Goal: Task Accomplishment & Management: Manage account settings

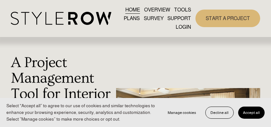
click at [0, 0] on span "QUESTIONS" at bounding box center [0, 0] width 0 height 0
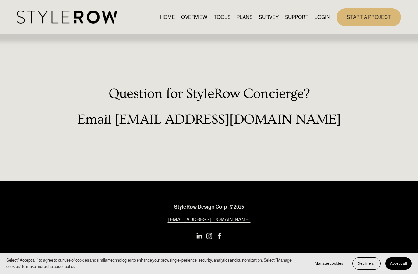
click at [270, 18] on link "LOGIN" at bounding box center [322, 17] width 15 height 9
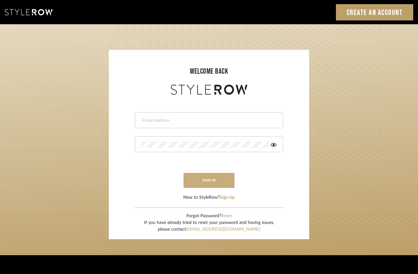
type input "jonna@jonnarobison.com"
click at [213, 179] on button "sign in" at bounding box center [209, 180] width 51 height 15
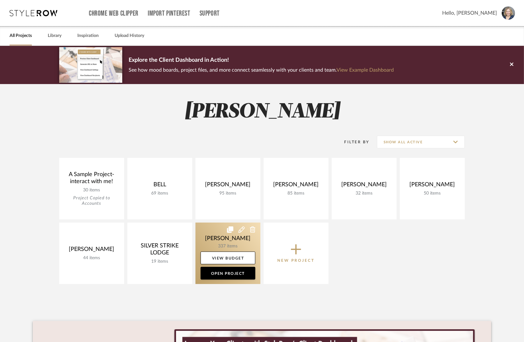
click at [230, 241] on link at bounding box center [228, 253] width 65 height 61
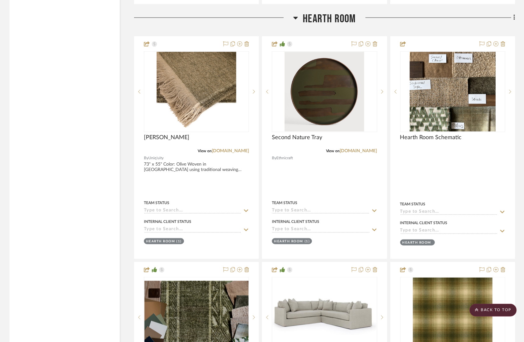
scroll to position [2555, 0]
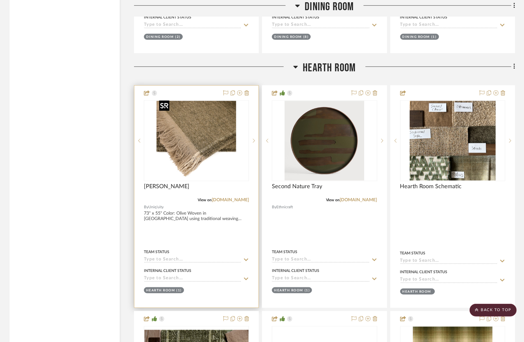
click at [216, 129] on img "0" at bounding box center [197, 141] width 80 height 80
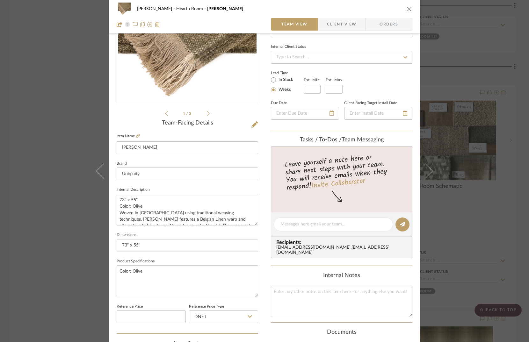
scroll to position [143, 0]
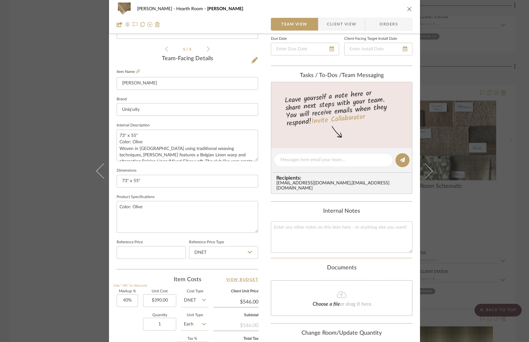
click at [87, 35] on div "[PERSON_NAME] Hearth Room [PERSON_NAME] Team View Client View Orders 1 / 3 Team…" at bounding box center [264, 171] width 529 height 342
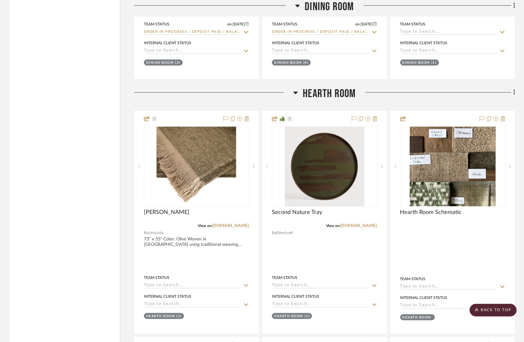
scroll to position [2530, 0]
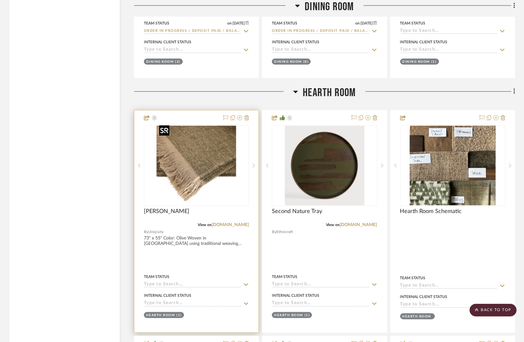
click at [189, 131] on img "0" at bounding box center [197, 166] width 80 height 80
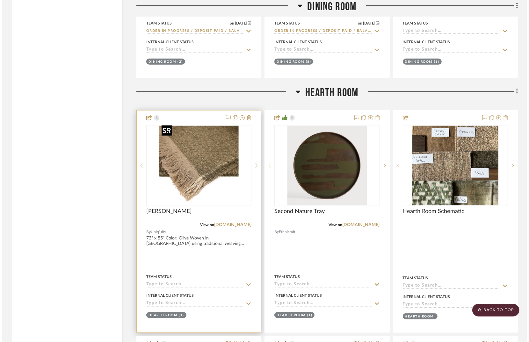
scroll to position [0, 0]
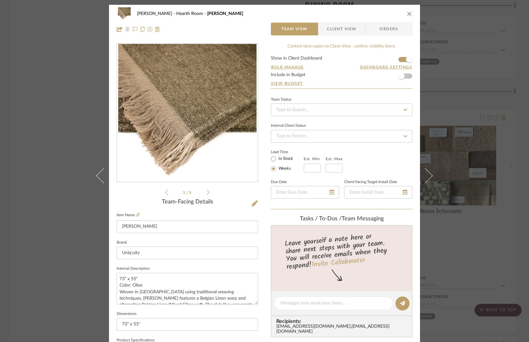
click at [516, 16] on div "STERN Hearth Room Nash Team View Client View Orders 1 / 3 Team-Facing Details I…" at bounding box center [264, 171] width 529 height 342
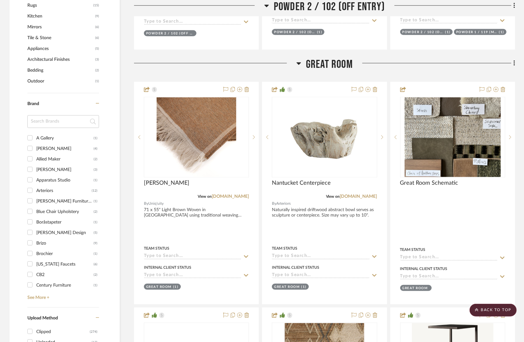
scroll to position [632, 0]
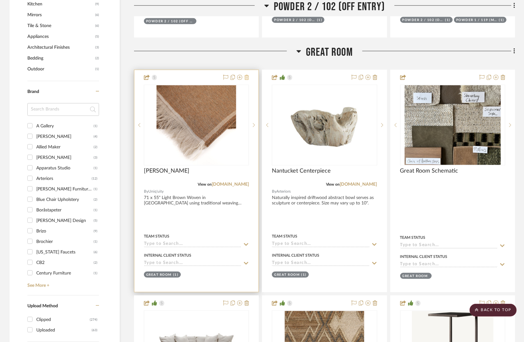
click at [247, 76] on icon at bounding box center [247, 77] width 4 height 5
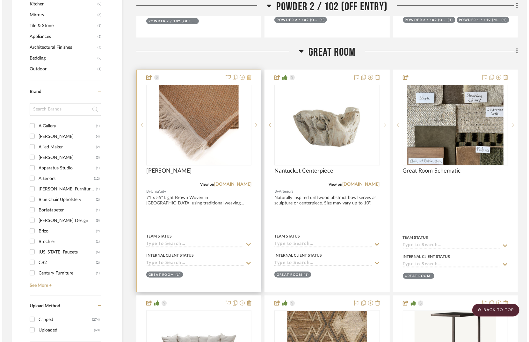
scroll to position [0, 0]
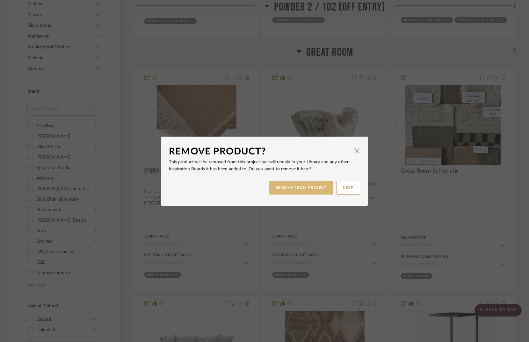
click at [301, 187] on button "REMOVE FROM PROJECT" at bounding box center [301, 188] width 64 height 14
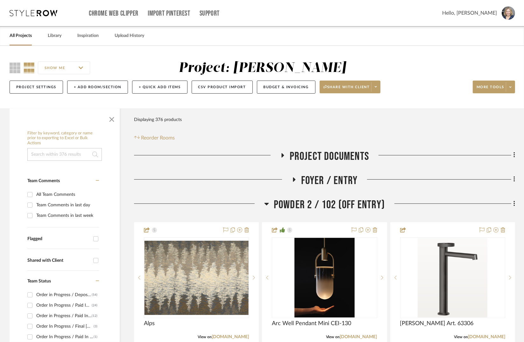
click at [67, 154] on input at bounding box center [64, 154] width 75 height 13
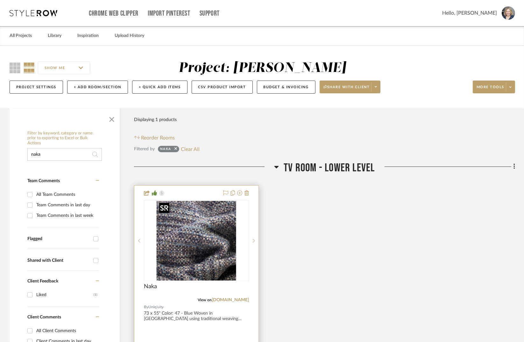
type input "naka"
click at [0, 0] on img at bounding box center [0, 0] width 0 height 0
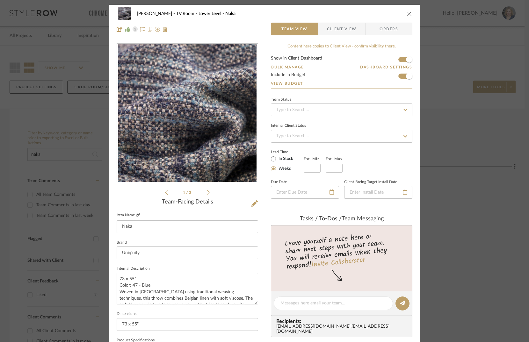
click at [136, 215] on icon at bounding box center [138, 215] width 4 height 4
click at [409, 12] on icon "close" at bounding box center [409, 13] width 5 height 5
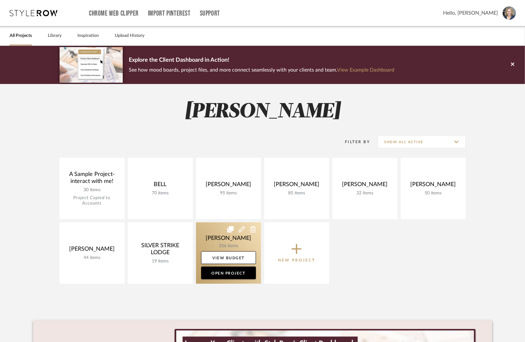
click at [232, 236] on link at bounding box center [228, 253] width 65 height 61
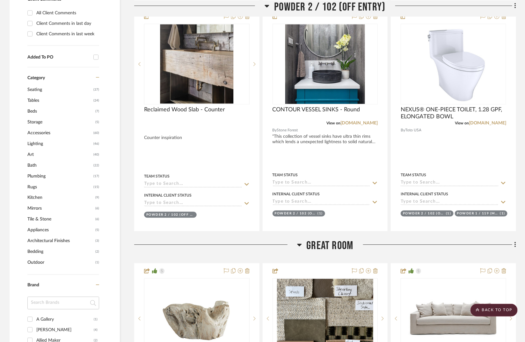
scroll to position [444, 0]
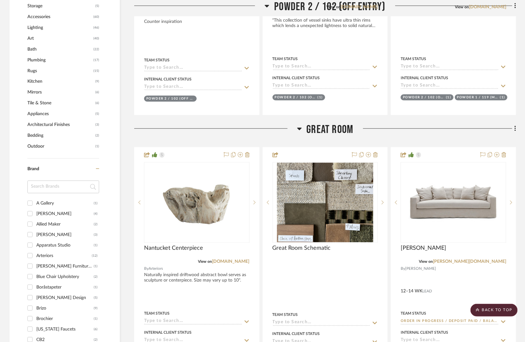
scroll to position [475, 0]
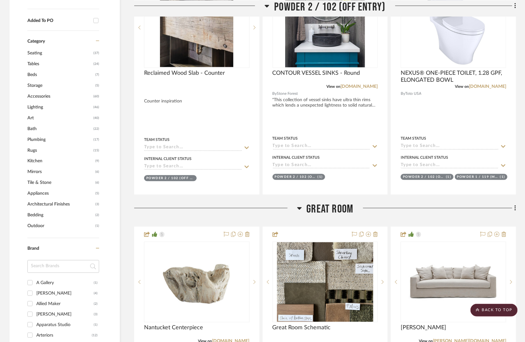
click at [59, 266] on input at bounding box center [63, 267] width 72 height 13
type input "na"
type input "uniquity"
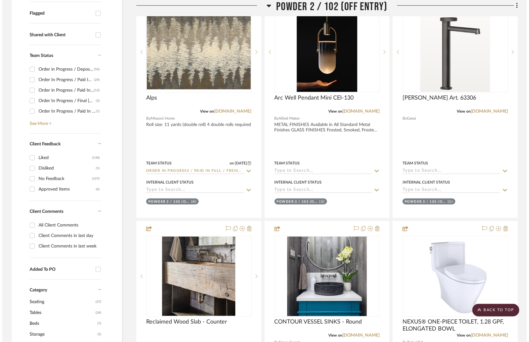
scroll to position [0, 0]
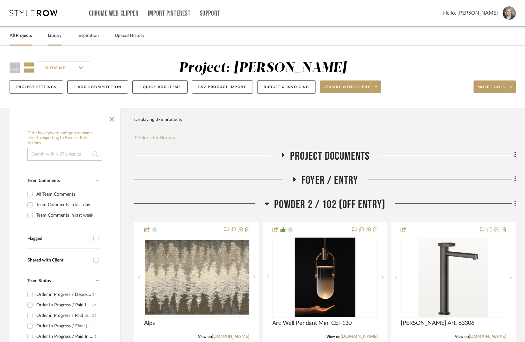
click at [53, 39] on link "Library" at bounding box center [55, 36] width 14 height 9
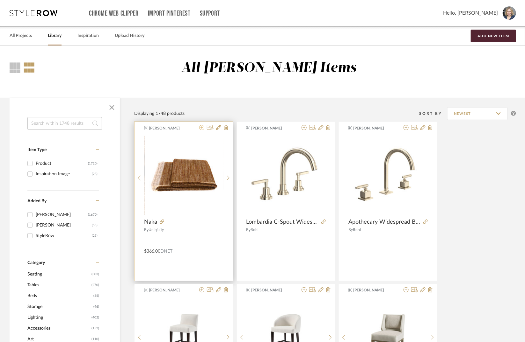
click at [201, 127] on icon at bounding box center [201, 127] width 5 height 5
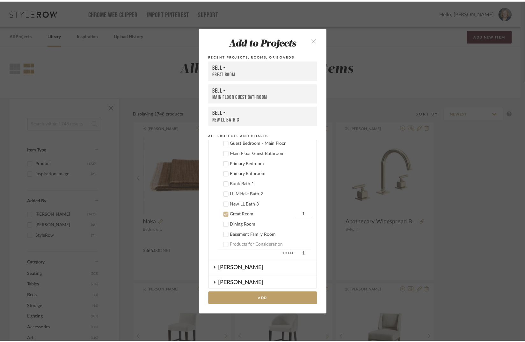
scroll to position [166, 0]
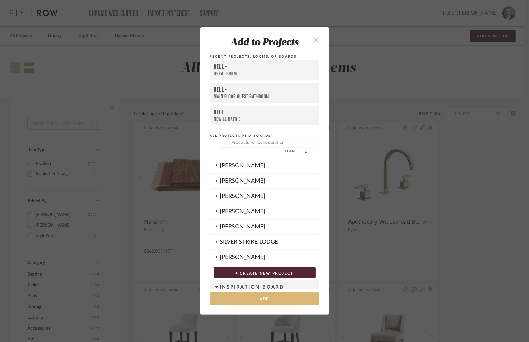
click at [254, 301] on button "Add" at bounding box center [265, 299] width 110 height 13
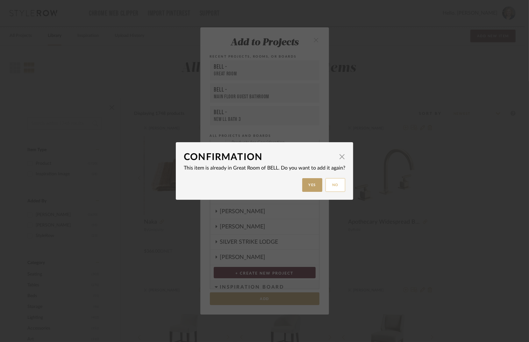
click at [333, 184] on button "No" at bounding box center [335, 185] width 20 height 14
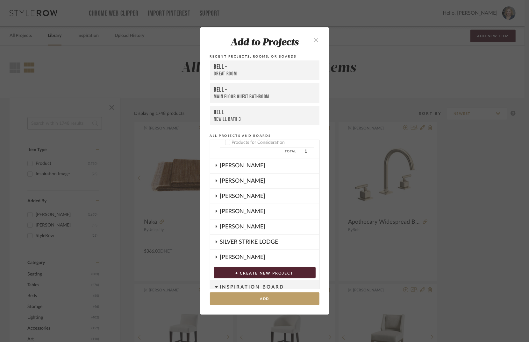
click at [341, 158] on div "Add to Projects Recent Projects, Rooms, or Boards BELL - Great Room BELL - Main…" at bounding box center [264, 171] width 529 height 342
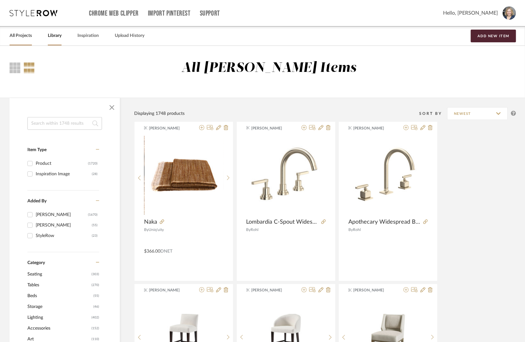
click at [23, 37] on link "All Projects" at bounding box center [21, 36] width 22 height 9
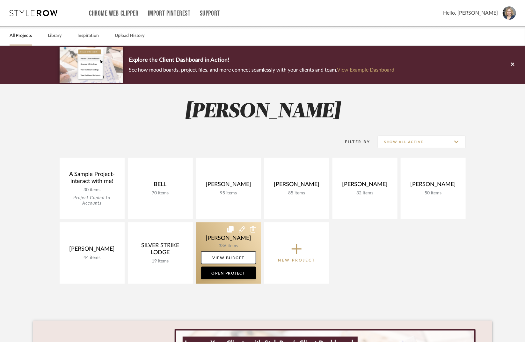
click at [219, 243] on link at bounding box center [228, 253] width 65 height 61
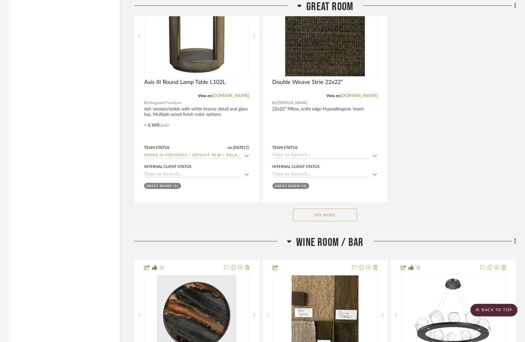
scroll to position [1178, 0]
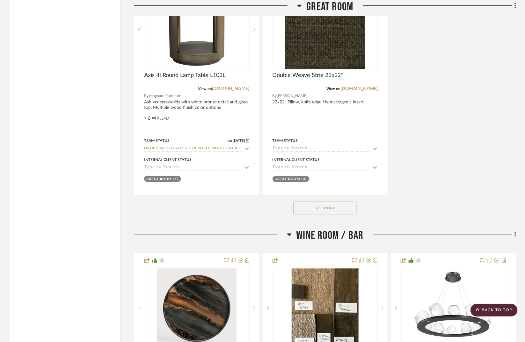
click at [331, 206] on button "See More" at bounding box center [325, 208] width 64 height 13
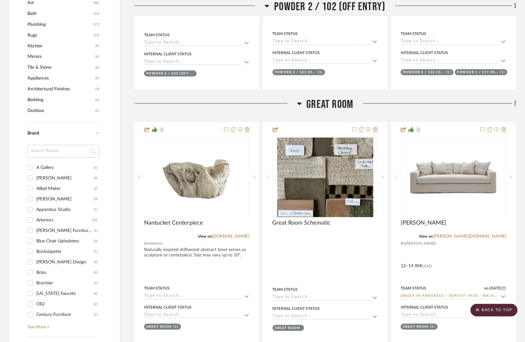
scroll to position [574, 0]
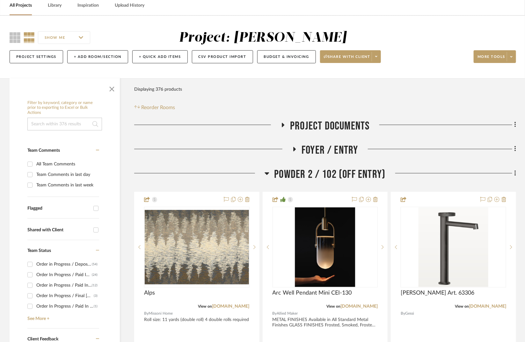
scroll to position [23, 0]
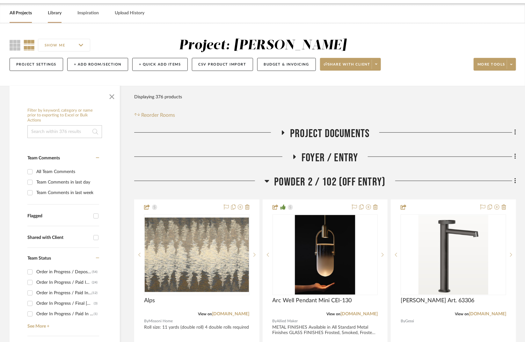
click at [59, 12] on link "Library" at bounding box center [55, 13] width 14 height 9
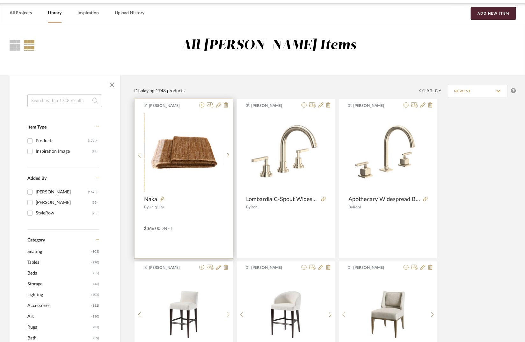
click at [200, 105] on icon at bounding box center [201, 105] width 5 height 5
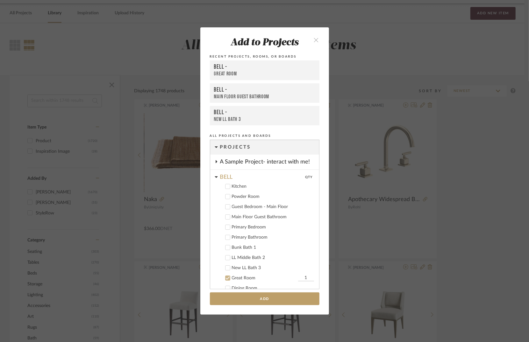
click at [227, 278] on icon at bounding box center [227, 278] width 4 height 4
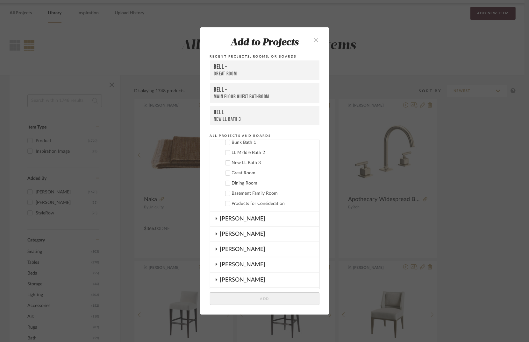
scroll to position [217, 0]
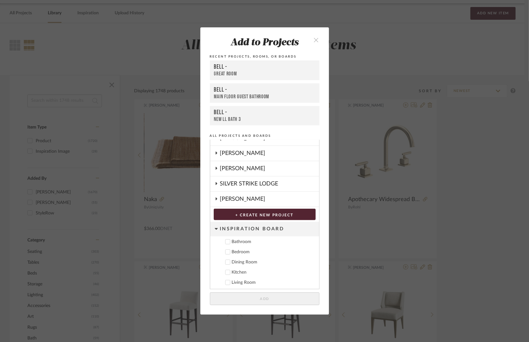
click at [214, 199] on icon at bounding box center [216, 198] width 5 height 3
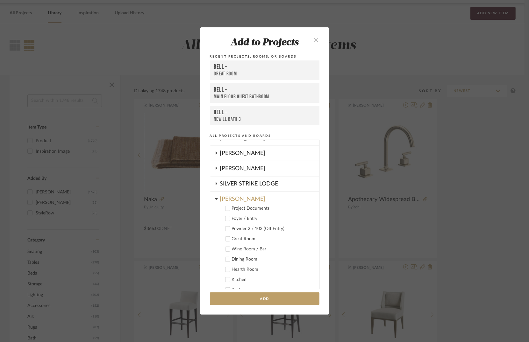
click at [226, 238] on icon at bounding box center [227, 239] width 4 height 4
click at [255, 305] on button "Add" at bounding box center [265, 299] width 110 height 13
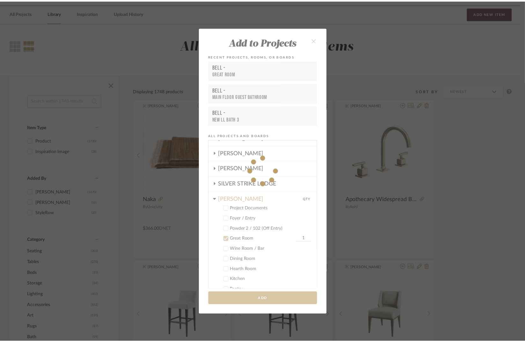
scroll to position [23, 0]
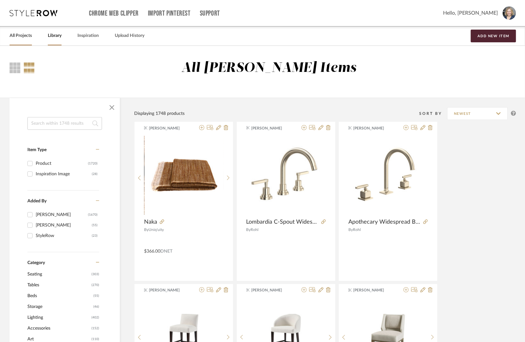
click at [29, 37] on link "All Projects" at bounding box center [21, 36] width 22 height 9
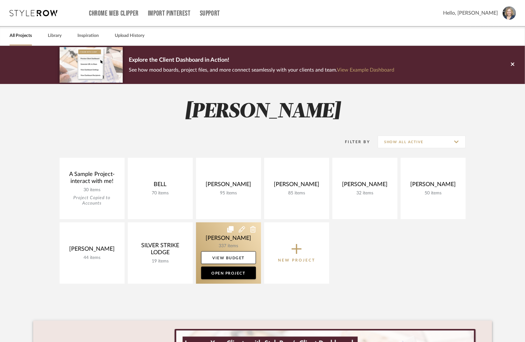
click at [227, 241] on link at bounding box center [228, 253] width 65 height 61
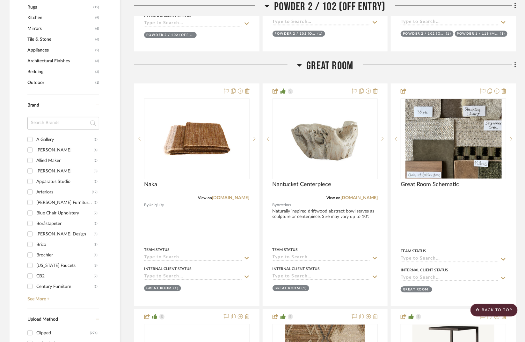
scroll to position [619, 0]
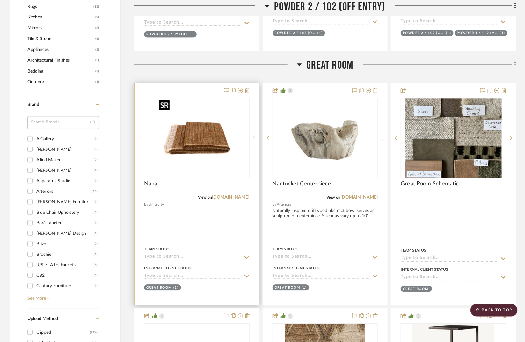
click at [0, 0] on img at bounding box center [0, 0] width 0 height 0
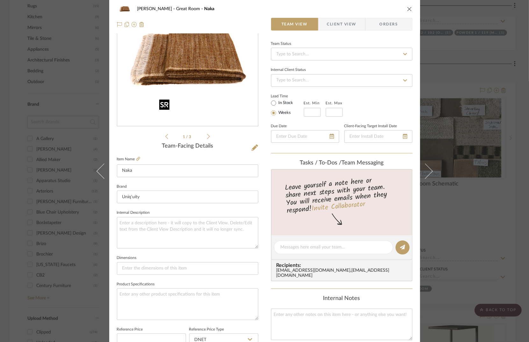
scroll to position [0, 0]
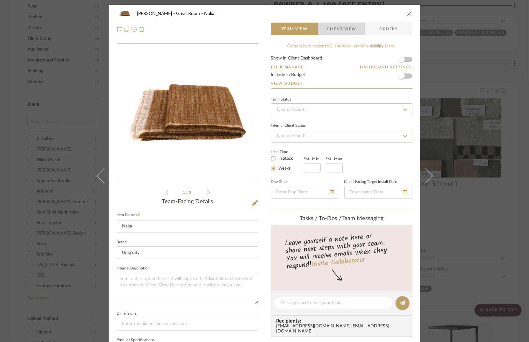
click at [348, 27] on span "Client View" at bounding box center [341, 29] width 29 height 13
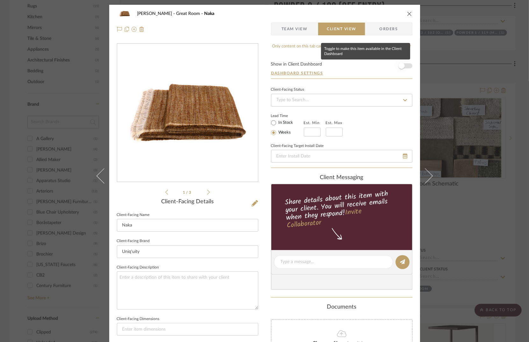
click at [403, 66] on span "button" at bounding box center [402, 66] width 14 height 14
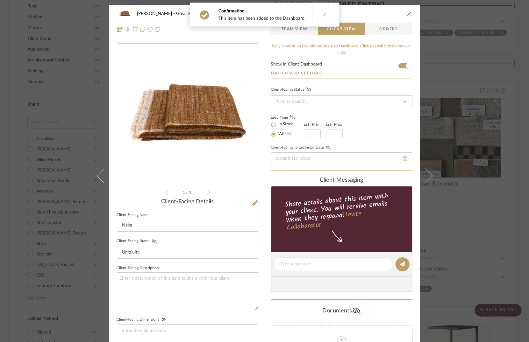
click at [438, 21] on div "STERN Great Room Naka Team View Client View Orders 1 / 3 Client-Facing Details …" at bounding box center [264, 171] width 529 height 342
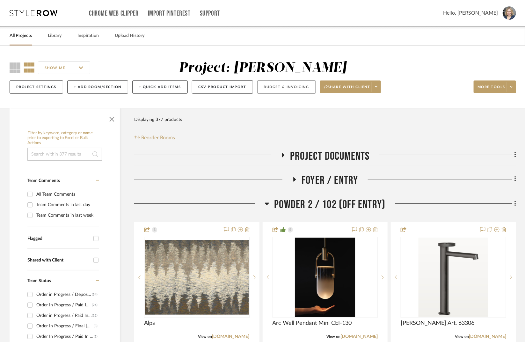
click at [291, 91] on button "Budget & Invoicing" at bounding box center [286, 87] width 59 height 13
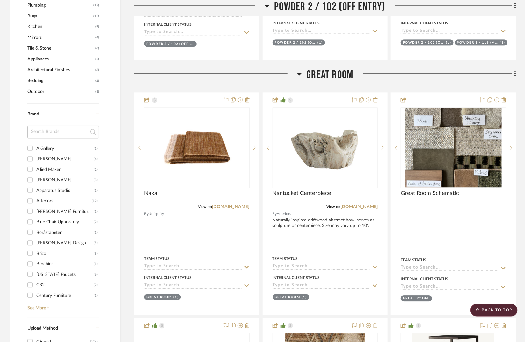
scroll to position [612, 0]
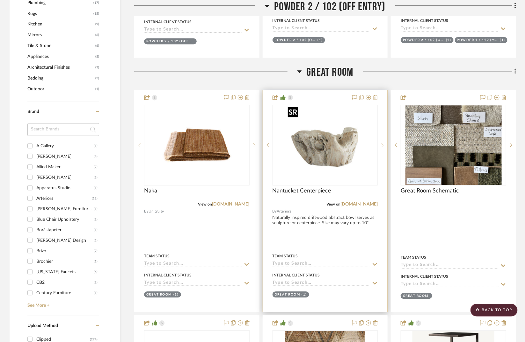
click at [0, 0] on img at bounding box center [0, 0] width 0 height 0
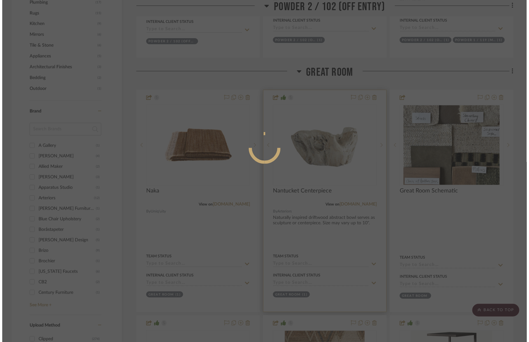
scroll to position [0, 0]
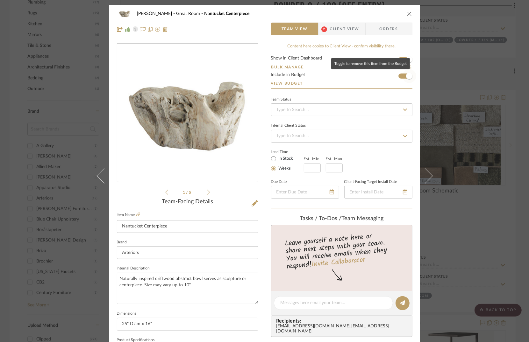
click at [406, 77] on span "button" at bounding box center [409, 76] width 6 height 6
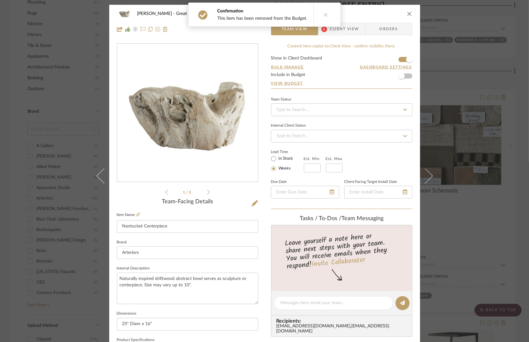
click at [476, 59] on div "STERN Great Room Nantucket Centerpiece Team View 2 Client View Orders 1 / 5 Tea…" at bounding box center [264, 171] width 529 height 342
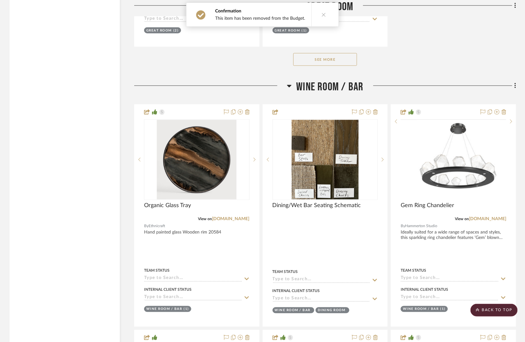
scroll to position [1331, 0]
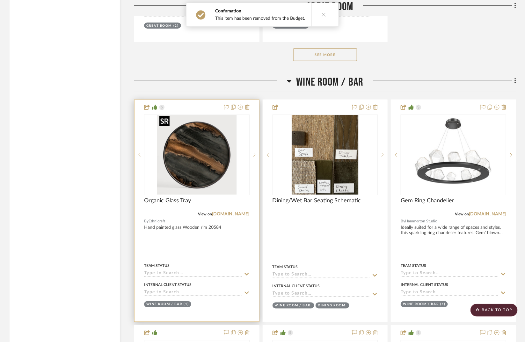
click at [0, 0] on img at bounding box center [0, 0] width 0 height 0
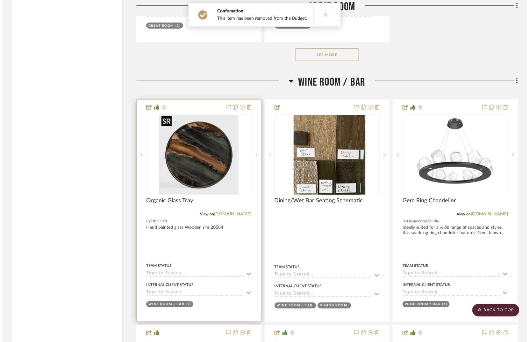
scroll to position [0, 0]
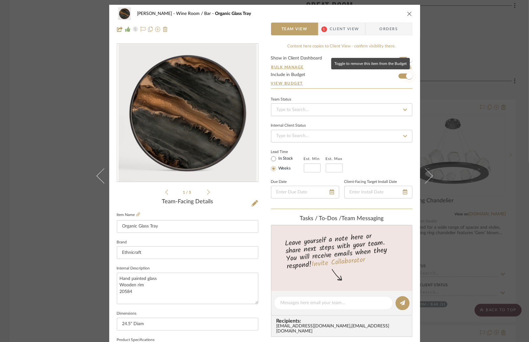
click at [406, 77] on span "button" at bounding box center [409, 76] width 6 height 6
click at [476, 137] on div "STERN Wine Room / Bar Organic Glass Tray Team View 1 Client View Orders 1 / 5 T…" at bounding box center [264, 171] width 529 height 342
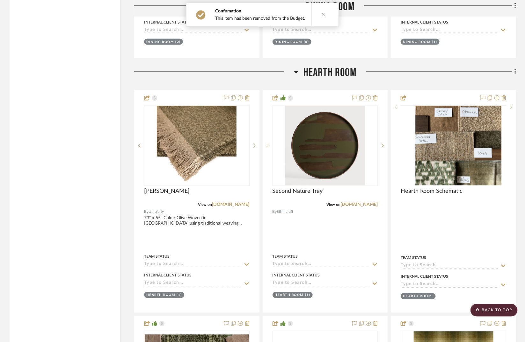
scroll to position [2553, 0]
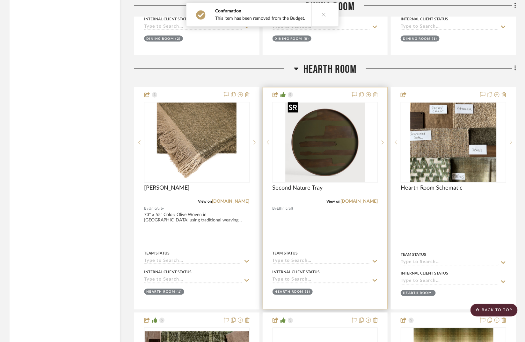
click at [325, 147] on img "0" at bounding box center [325, 143] width 80 height 80
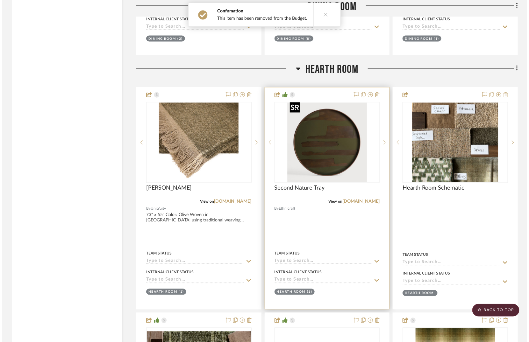
scroll to position [0, 0]
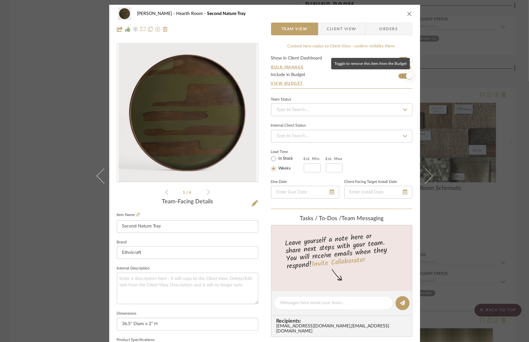
click at [407, 75] on span "button" at bounding box center [409, 76] width 6 height 6
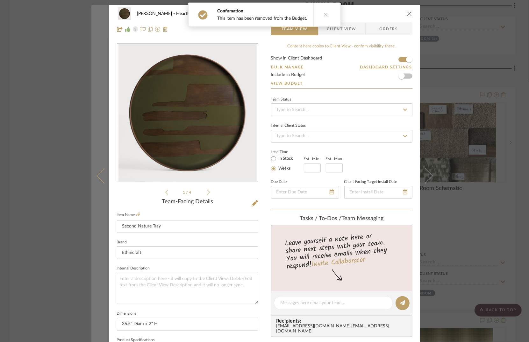
click at [93, 178] on button at bounding box center [100, 176] width 18 height 342
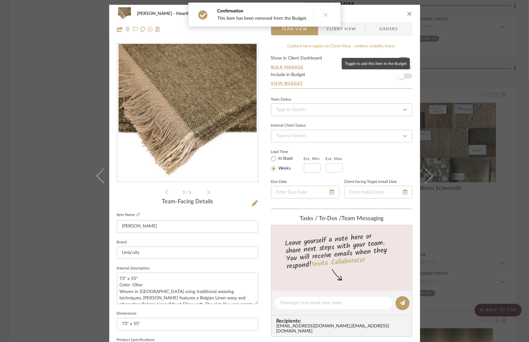
click at [401, 78] on span "button" at bounding box center [401, 76] width 6 height 6
click at [487, 38] on div "STERN Hearth Room Nash Team View Client View Orders 1 / 3 Team-Facing Details I…" at bounding box center [264, 171] width 529 height 342
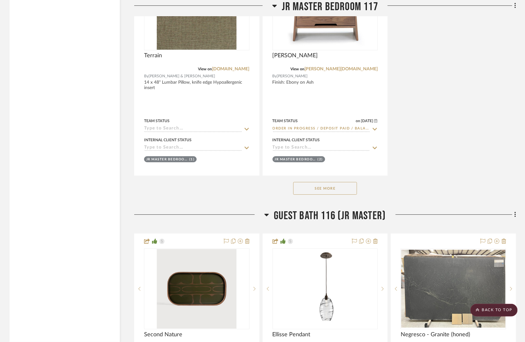
scroll to position [4079, 0]
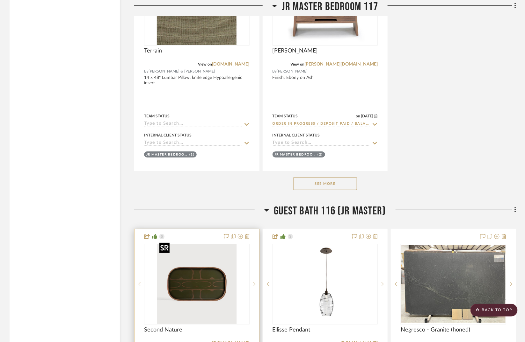
click at [0, 0] on img at bounding box center [0, 0] width 0 height 0
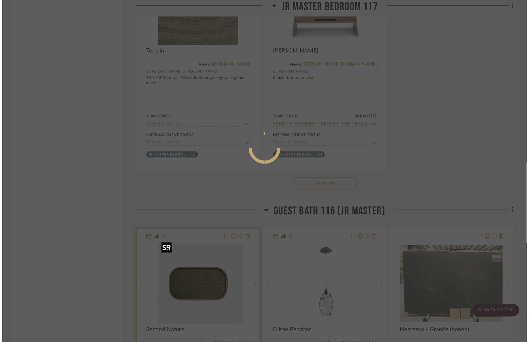
scroll to position [0, 0]
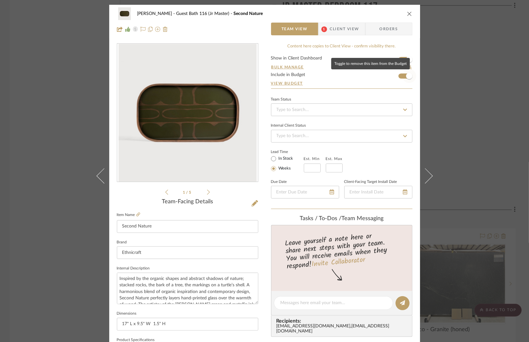
click at [404, 73] on span "button" at bounding box center [409, 76] width 14 height 14
click at [480, 58] on div "STERN Guest Bath 116 (Jr Master) Second Nature Team View 1 Client View Orders 1…" at bounding box center [264, 171] width 529 height 342
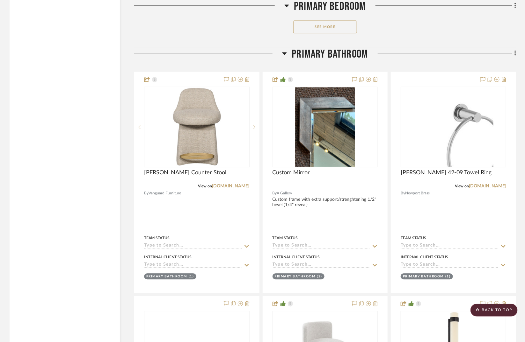
scroll to position [5762, 0]
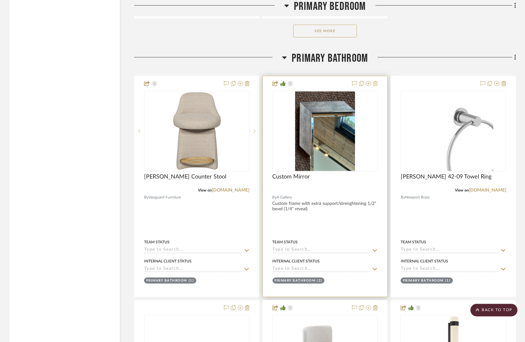
click at [377, 81] on icon at bounding box center [375, 83] width 4 height 5
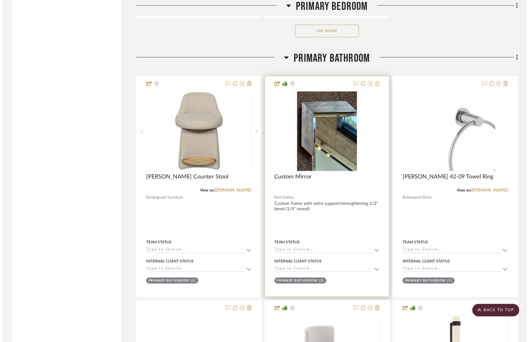
scroll to position [0, 0]
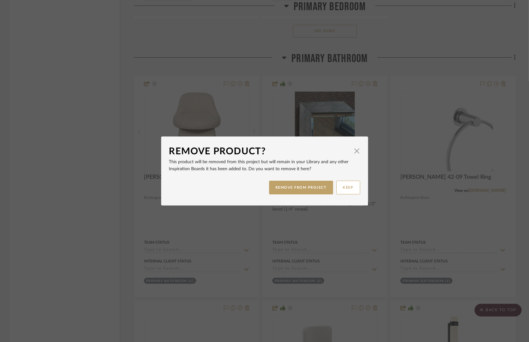
click at [400, 34] on div "Remove Product? × This product will be removed from this project but will remai…" at bounding box center [264, 171] width 529 height 342
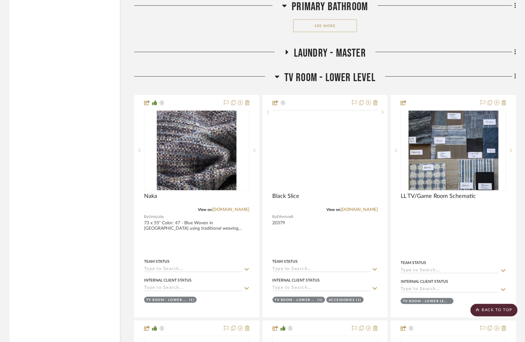
scroll to position [6537, 0]
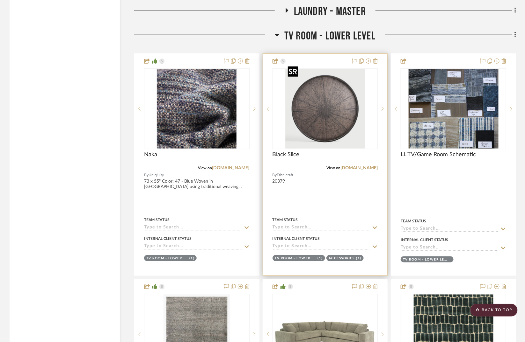
click at [331, 100] on img "0" at bounding box center [325, 109] width 80 height 80
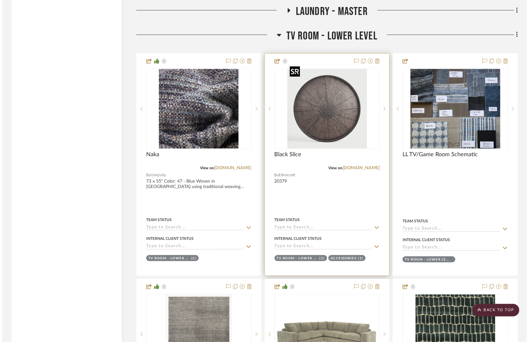
scroll to position [0, 0]
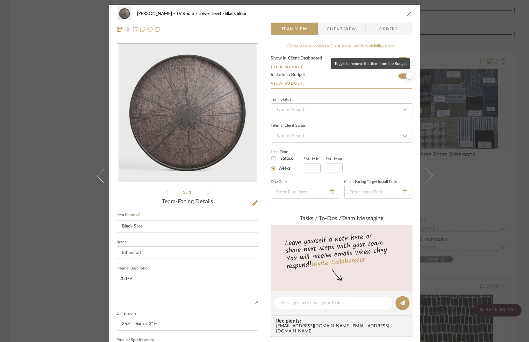
click at [406, 76] on span "button" at bounding box center [409, 76] width 6 height 6
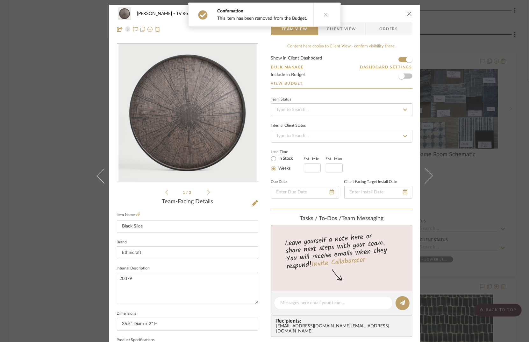
click at [480, 32] on div "STERN TV Room - Lower Level Black Slice Team View Client View Orders 1 / 3 Team…" at bounding box center [264, 171] width 529 height 342
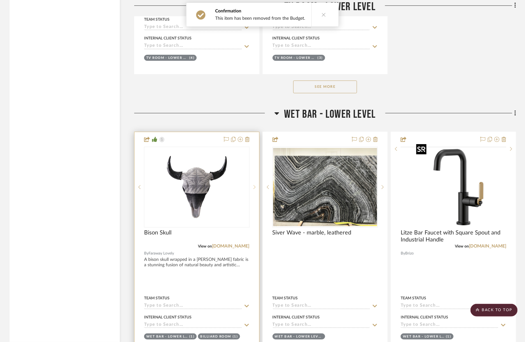
scroll to position [7257, 0]
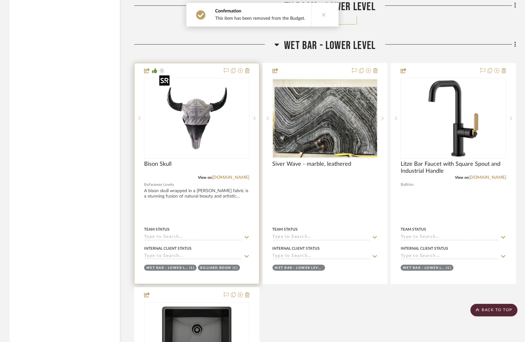
click at [0, 0] on img at bounding box center [0, 0] width 0 height 0
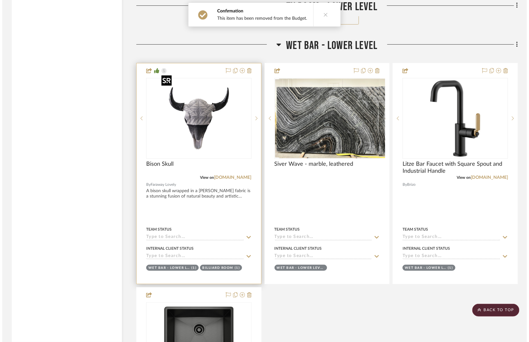
scroll to position [0, 0]
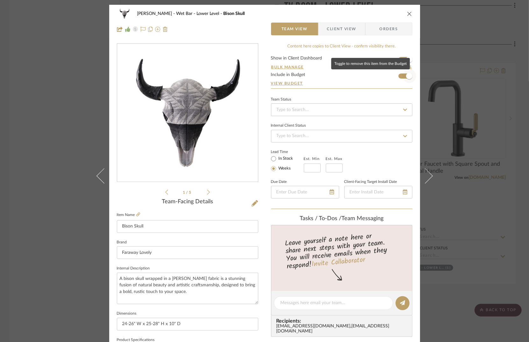
click at [406, 75] on span "button" at bounding box center [409, 76] width 6 height 6
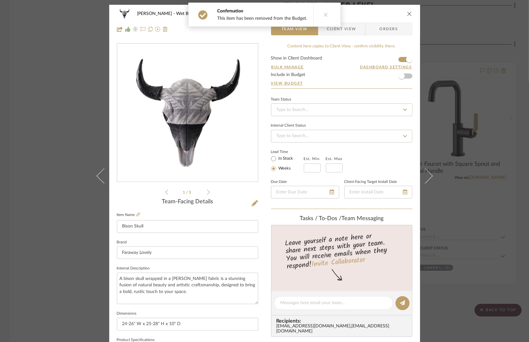
click at [470, 45] on div "STERN Wet Bar - Lower Level Bison Skull Team View Client View Orders 1 / 5 Team…" at bounding box center [264, 171] width 529 height 342
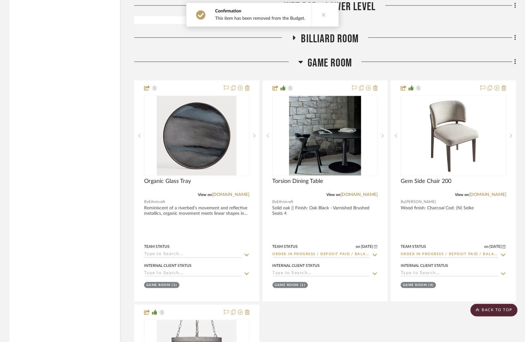
scroll to position [7765, 0]
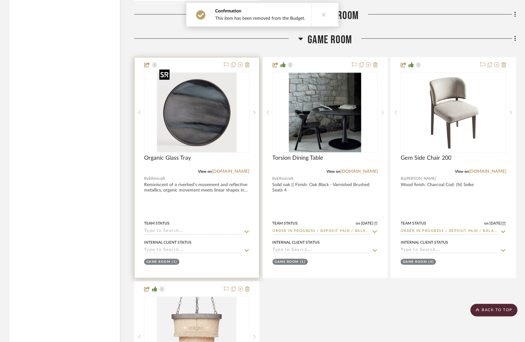
click at [0, 0] on img at bounding box center [0, 0] width 0 height 0
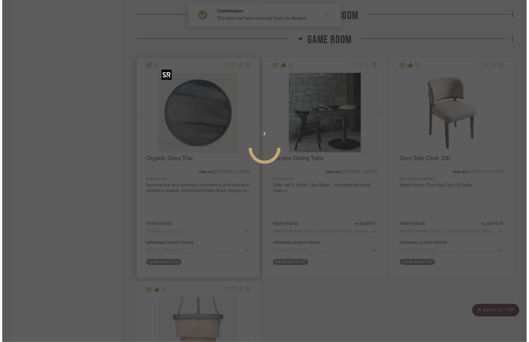
scroll to position [0, 0]
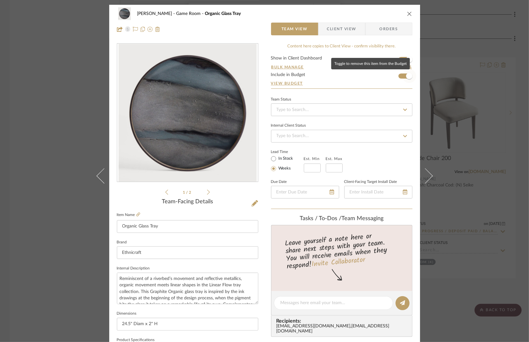
click at [406, 76] on span "button" at bounding box center [409, 76] width 6 height 6
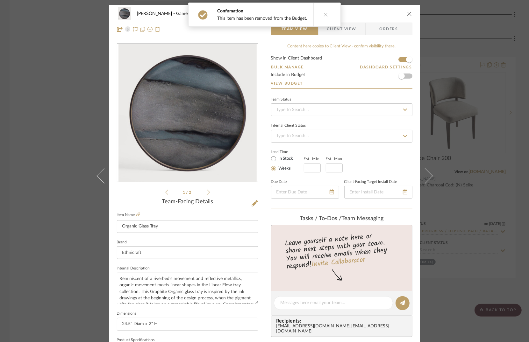
click at [468, 51] on div "STERN Game Room Organic Glass Tray Team View Client View Orders 1 / 2 Team-Faci…" at bounding box center [264, 171] width 529 height 342
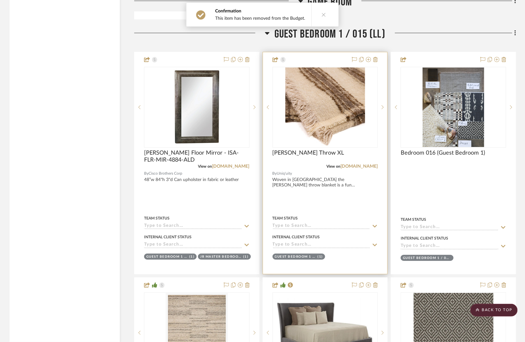
scroll to position [8299, 0]
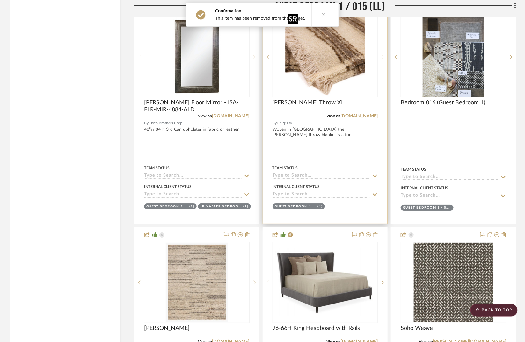
click at [336, 63] on img "0" at bounding box center [325, 57] width 80 height 80
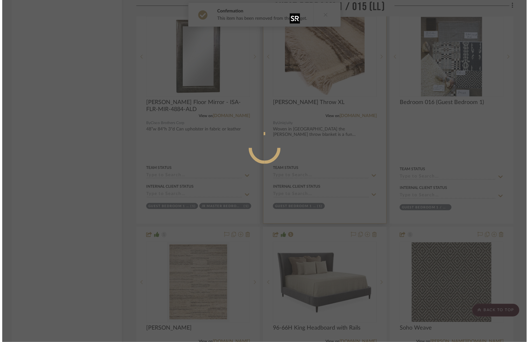
scroll to position [0, 0]
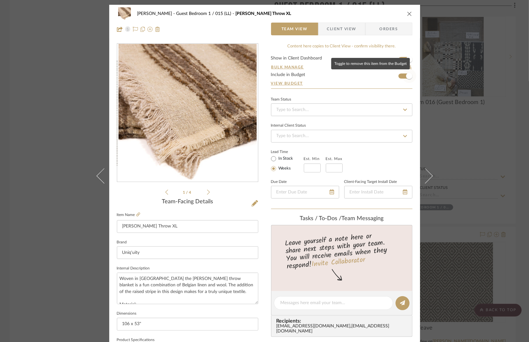
click at [406, 77] on span "button" at bounding box center [409, 76] width 6 height 6
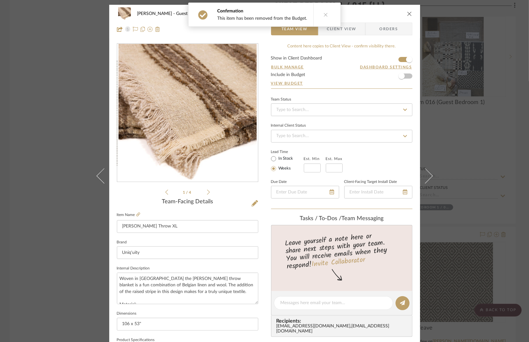
click at [498, 53] on div "STERN Guest Bedroom 1 / 015 (LL) Becker Throw XL Team View Client View Orders 1…" at bounding box center [264, 171] width 529 height 342
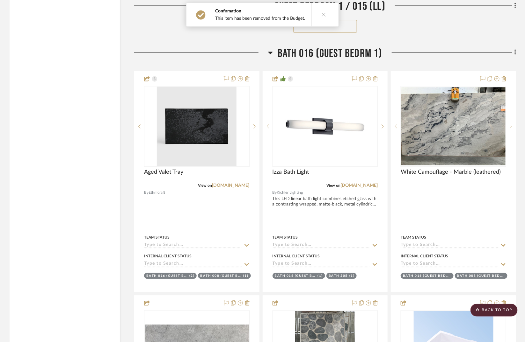
scroll to position [8961, 0]
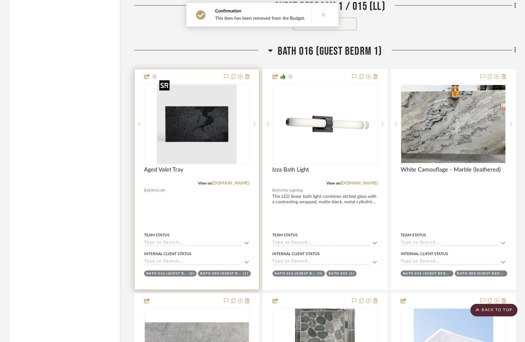
click at [0, 0] on img at bounding box center [0, 0] width 0 height 0
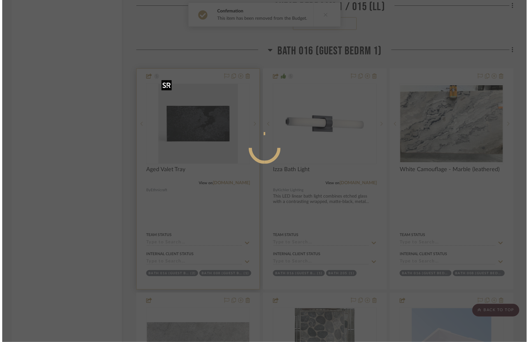
scroll to position [0, 0]
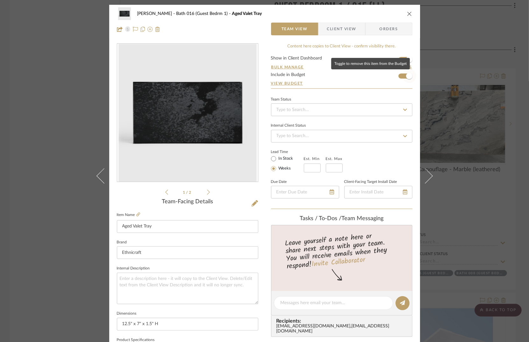
click at [406, 77] on span "button" at bounding box center [409, 76] width 6 height 6
click at [472, 49] on div "STERN Bath 016 (Guest Bedrm 1) Aged Valet Tray Team View Client View Orders 1 /…" at bounding box center [264, 171] width 529 height 342
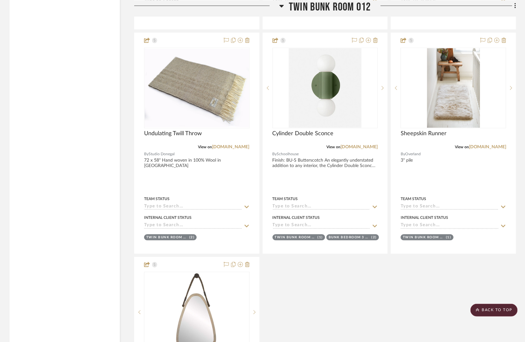
scroll to position [9914, 0]
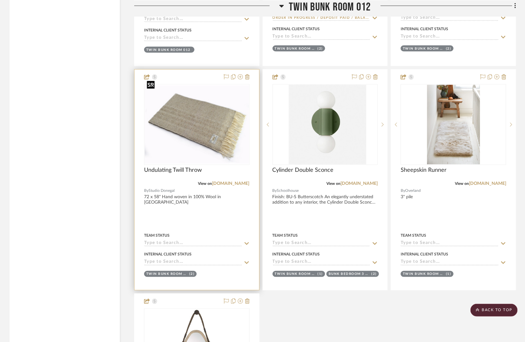
click at [0, 0] on img at bounding box center [0, 0] width 0 height 0
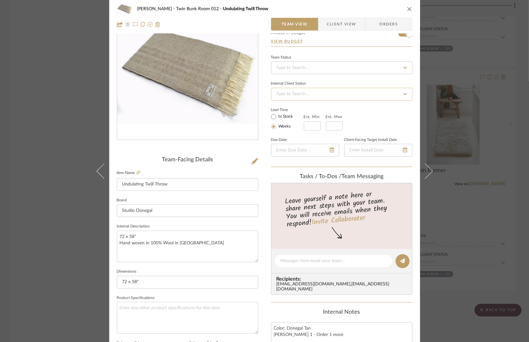
scroll to position [0, 0]
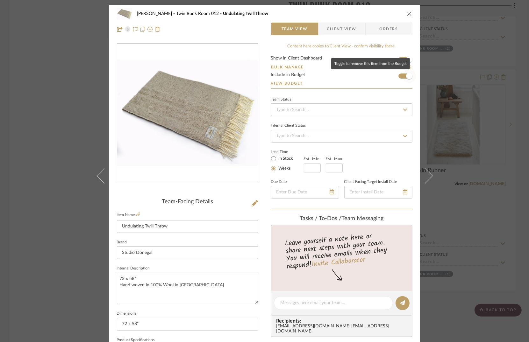
click at [407, 77] on span "button" at bounding box center [409, 76] width 6 height 6
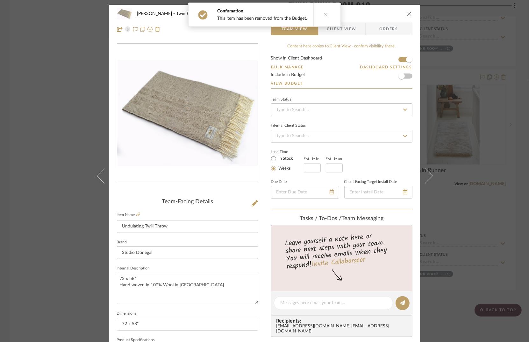
click at [486, 33] on div "STERN Twin Bunk Room 012 Undulating Twill Throw Team View Client View Orders Te…" at bounding box center [264, 171] width 529 height 342
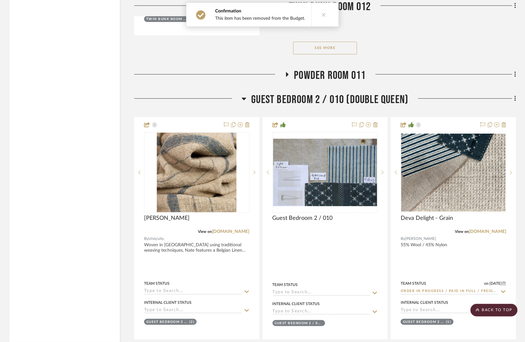
scroll to position [10395, 0]
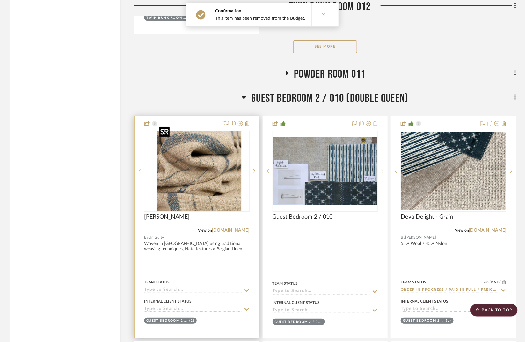
click at [210, 154] on div at bounding box center [196, 171] width 105 height 81
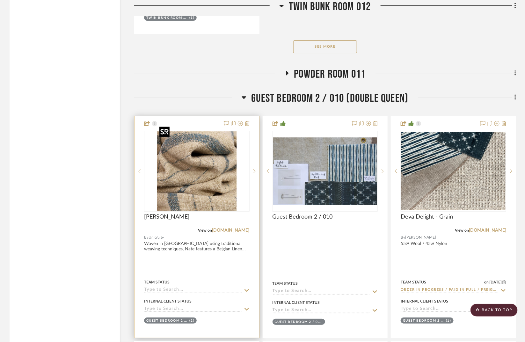
click at [204, 184] on img "0" at bounding box center [197, 172] width 80 height 80
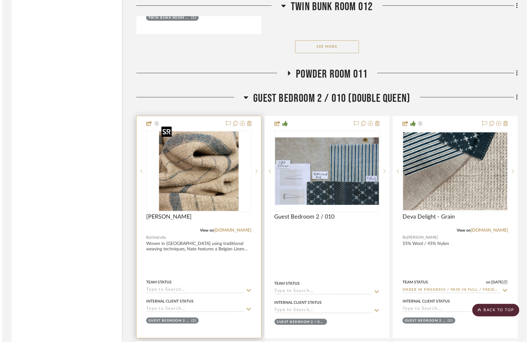
scroll to position [0, 0]
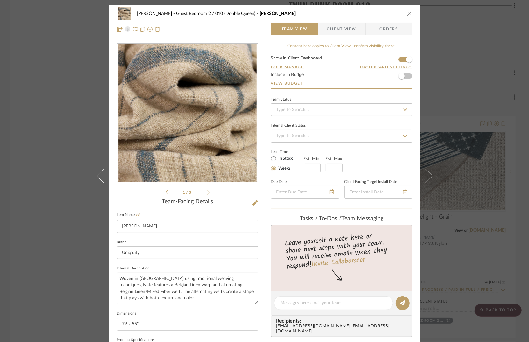
click at [466, 44] on div "STERN Guest Bedroom 2 / 010 (Double Queen) Nate Throw Team View Client View Ord…" at bounding box center [264, 171] width 529 height 342
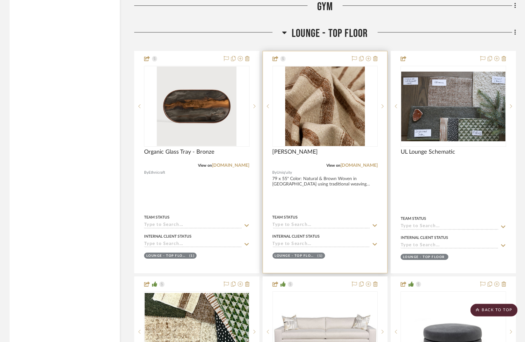
scroll to position [11374, 0]
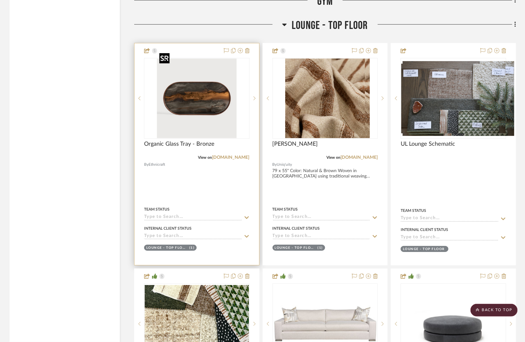
click at [0, 0] on img at bounding box center [0, 0] width 0 height 0
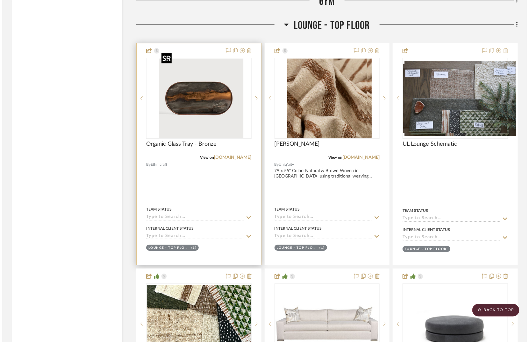
scroll to position [0, 0]
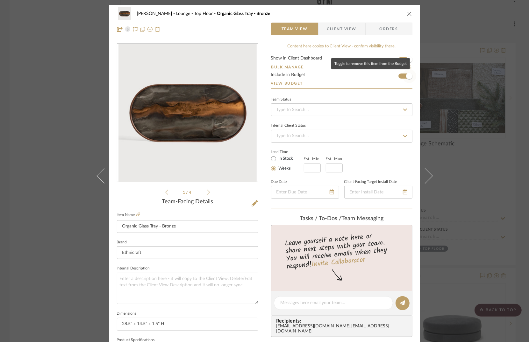
click at [406, 76] on span "button" at bounding box center [409, 76] width 6 height 6
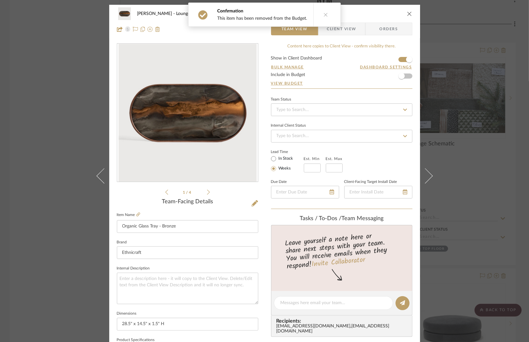
click at [454, 35] on div "STERN Lounge - Top Floor Organic Glass Tray - Bronze Team View Client View Orde…" at bounding box center [264, 171] width 529 height 342
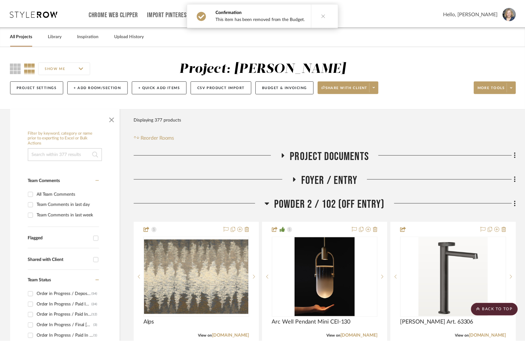
scroll to position [11374, 0]
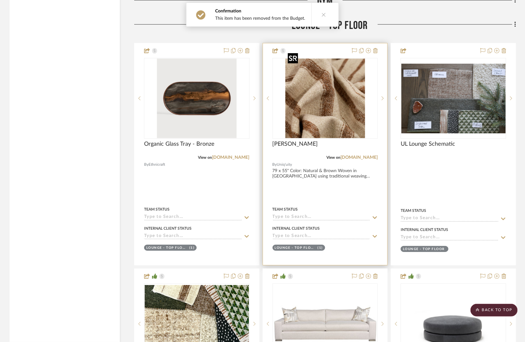
click at [337, 108] on img "0" at bounding box center [325, 99] width 80 height 80
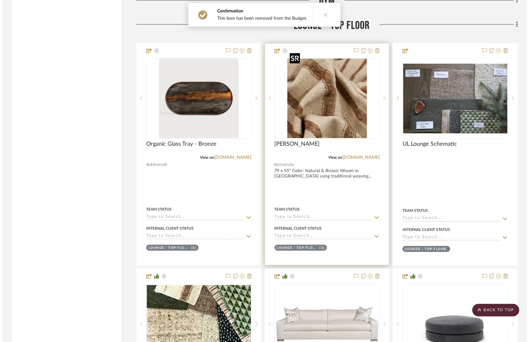
scroll to position [0, 0]
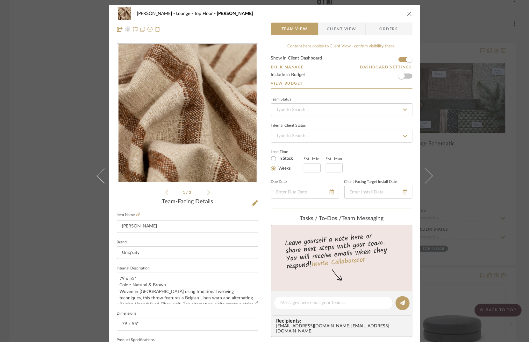
click at [469, 40] on div "STERN Lounge - Top Floor Nate Throw Team View Client View Orders 1 / 3 Team-Fac…" at bounding box center [264, 171] width 529 height 342
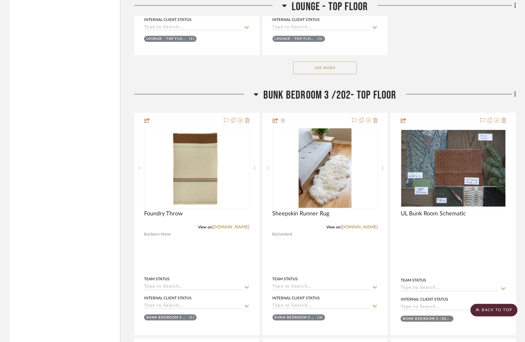
scroll to position [12034, 0]
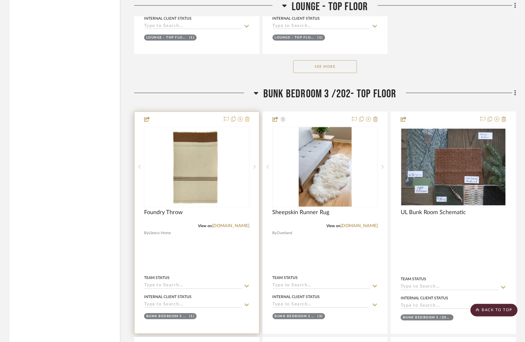
click at [246, 117] on icon at bounding box center [247, 119] width 4 height 5
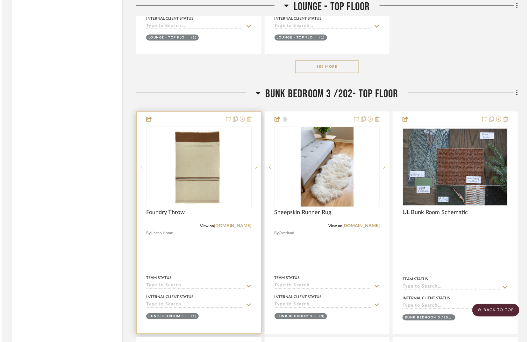
scroll to position [0, 0]
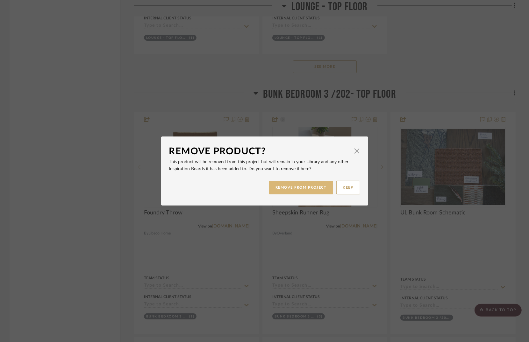
click at [295, 186] on button "REMOVE FROM PROJECT" at bounding box center [301, 188] width 64 height 14
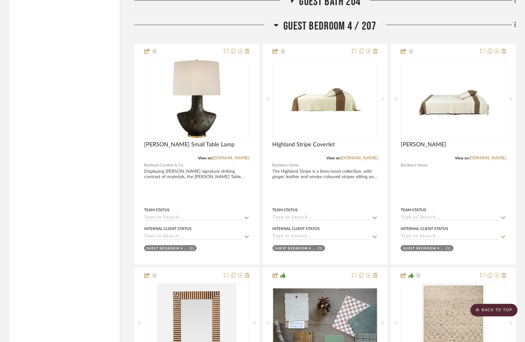
scroll to position [12857, 0]
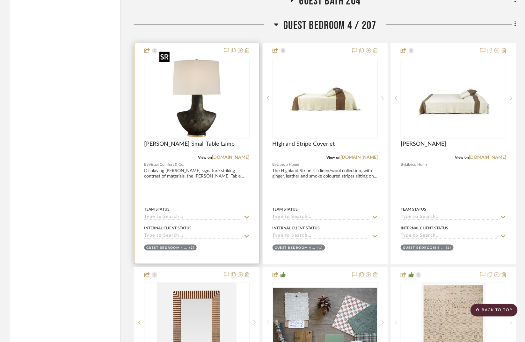
click at [206, 89] on img "0" at bounding box center [197, 99] width 80 height 80
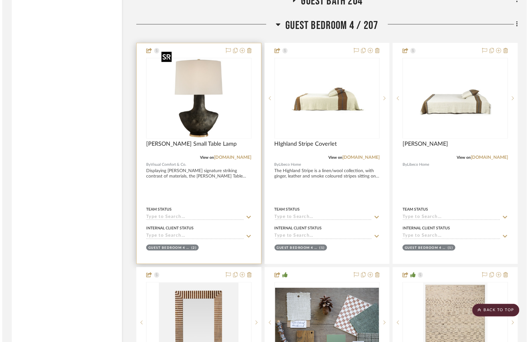
scroll to position [0, 0]
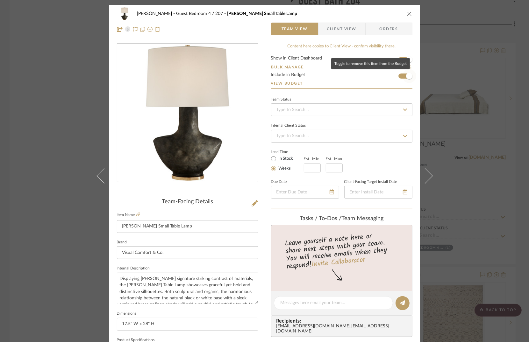
click at [406, 76] on span "button" at bounding box center [409, 76] width 6 height 6
click at [449, 58] on div "STERN Guest Bedroom 4 / 207 Armato Small Table Lamp Team View Client View Order…" at bounding box center [264, 171] width 529 height 342
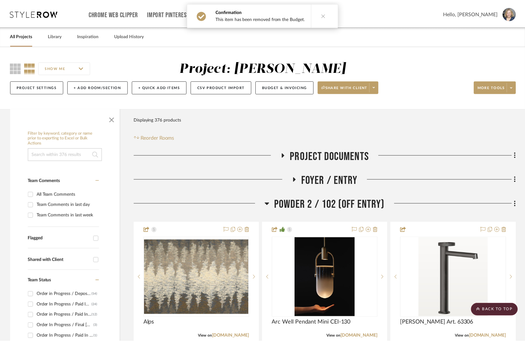
scroll to position [12857, 0]
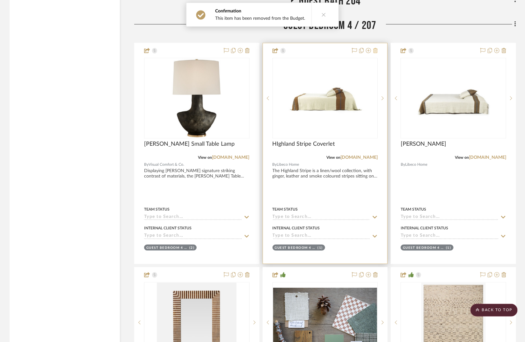
click at [376, 48] on icon at bounding box center [375, 50] width 4 height 5
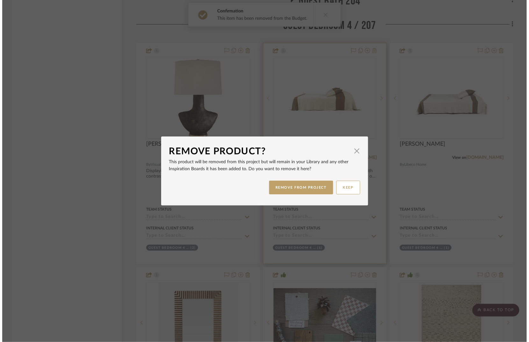
scroll to position [0, 0]
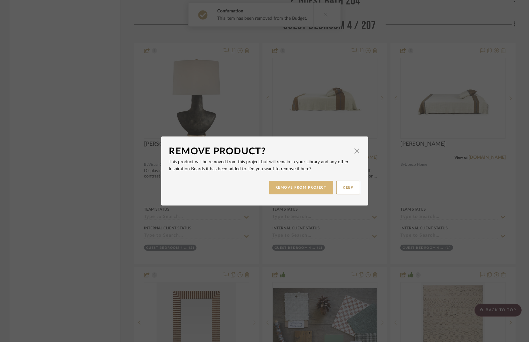
click at [301, 186] on button "REMOVE FROM PROJECT" at bounding box center [301, 188] width 64 height 14
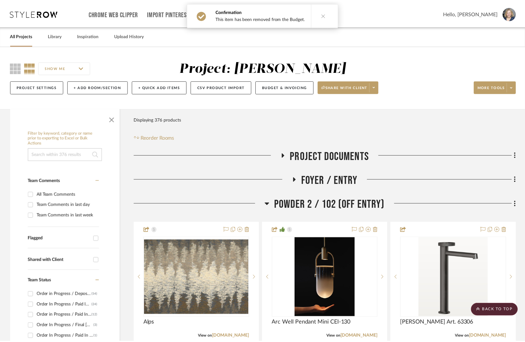
scroll to position [12857, 0]
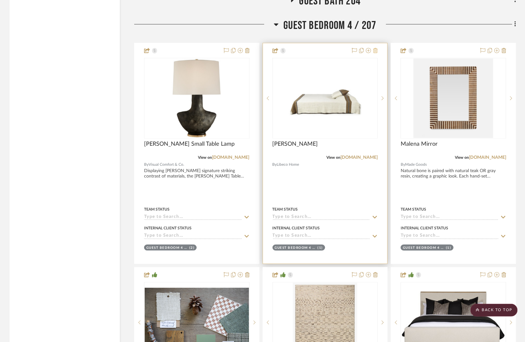
click at [377, 48] on icon at bounding box center [375, 50] width 4 height 5
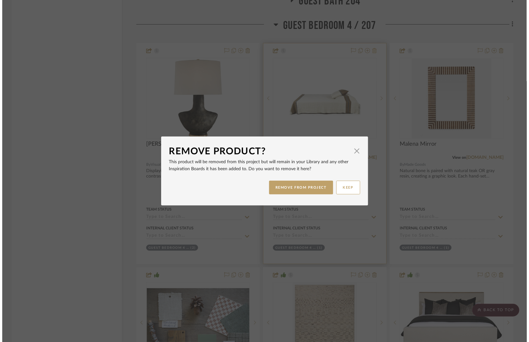
scroll to position [0, 0]
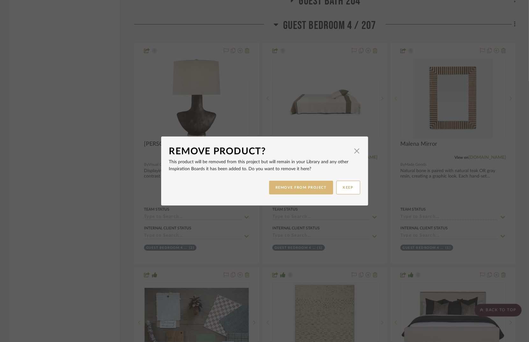
click at [298, 188] on button "REMOVE FROM PROJECT" at bounding box center [301, 188] width 64 height 14
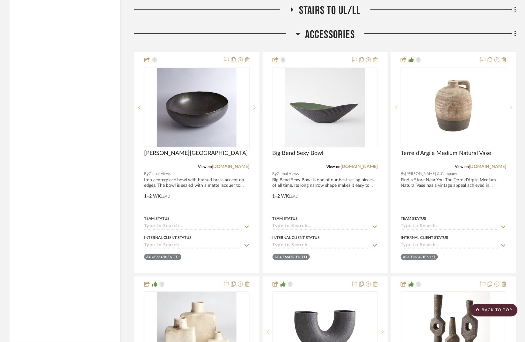
scroll to position [13639, 0]
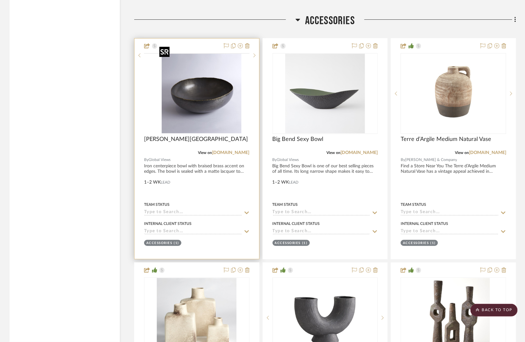
click at [204, 54] on div at bounding box center [196, 53] width 105 height 1
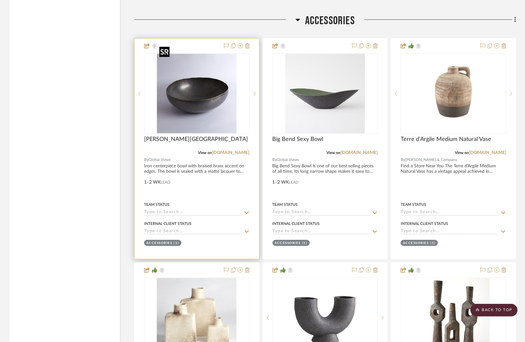
click at [202, 95] on img "0" at bounding box center [197, 94] width 80 height 80
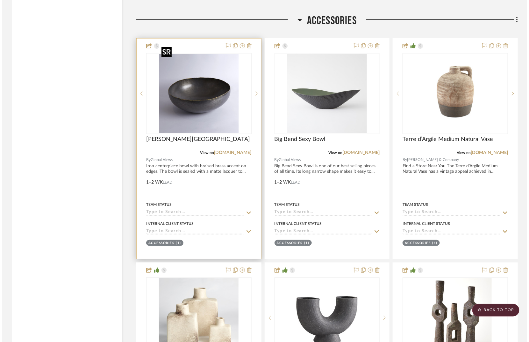
scroll to position [0, 0]
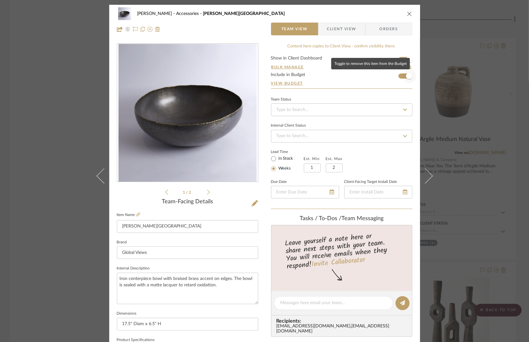
click at [406, 75] on span "button" at bounding box center [409, 76] width 6 height 6
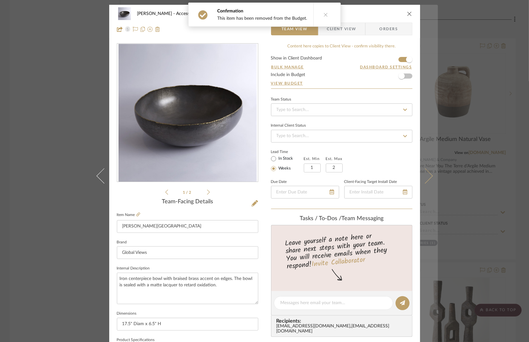
click at [427, 173] on icon at bounding box center [424, 175] width 15 height 15
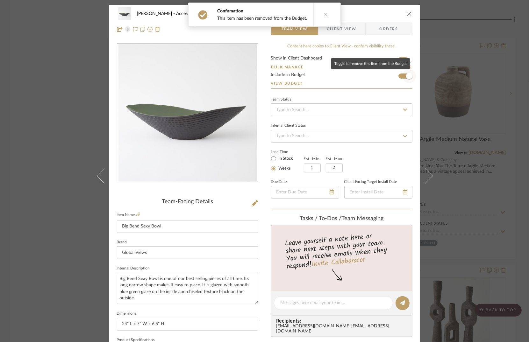
click at [409, 76] on span "button" at bounding box center [409, 76] width 6 height 6
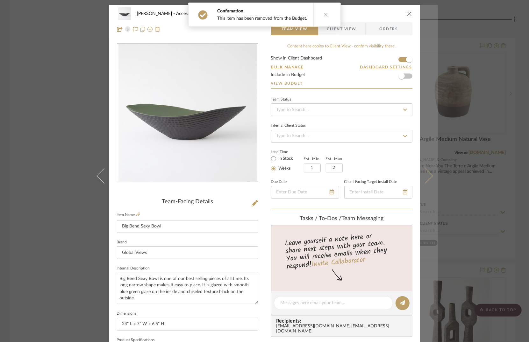
click at [426, 178] on icon at bounding box center [424, 175] width 15 height 15
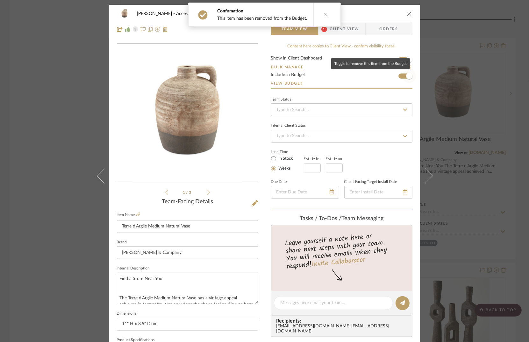
click at [406, 73] on span "button" at bounding box center [409, 76] width 6 height 6
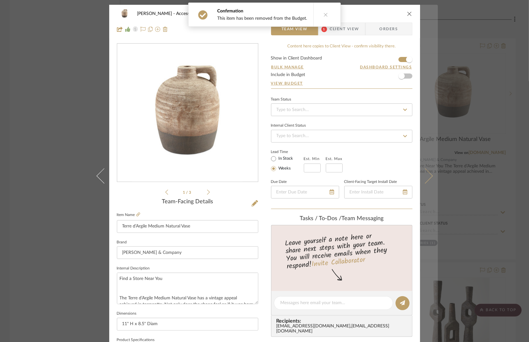
click at [428, 175] on icon at bounding box center [424, 175] width 15 height 15
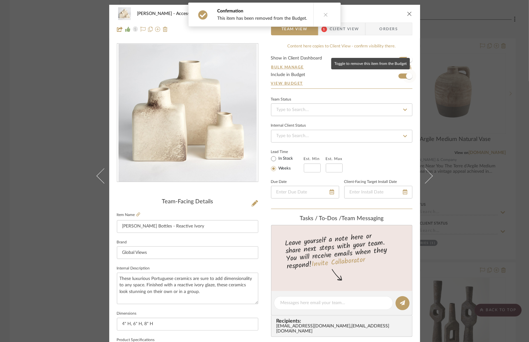
click at [402, 75] on span "button" at bounding box center [409, 76] width 14 height 14
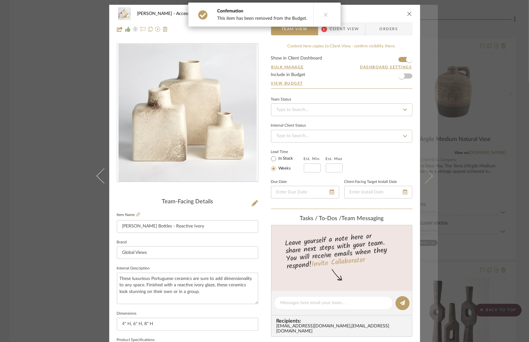
click at [427, 172] on button at bounding box center [429, 176] width 18 height 342
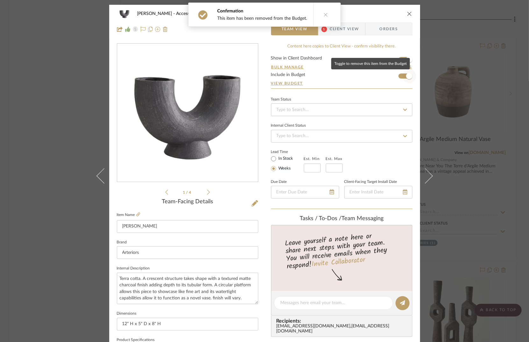
click at [408, 77] on span "button" at bounding box center [409, 76] width 6 height 6
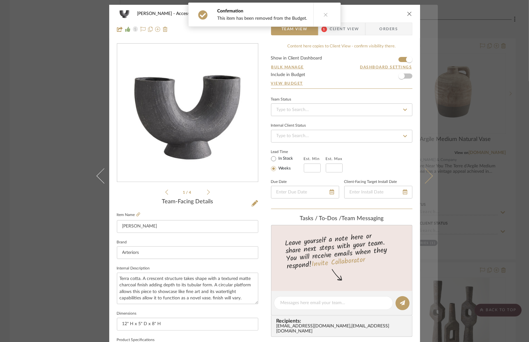
click at [426, 173] on icon at bounding box center [424, 175] width 15 height 15
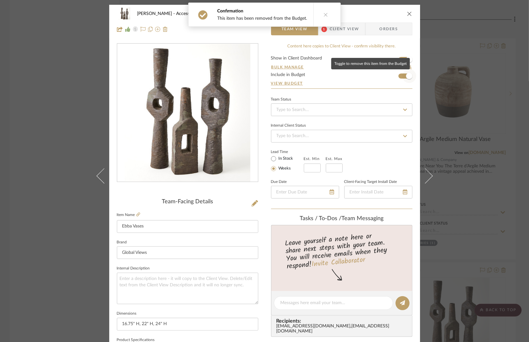
click at [406, 74] on span "button" at bounding box center [409, 76] width 6 height 6
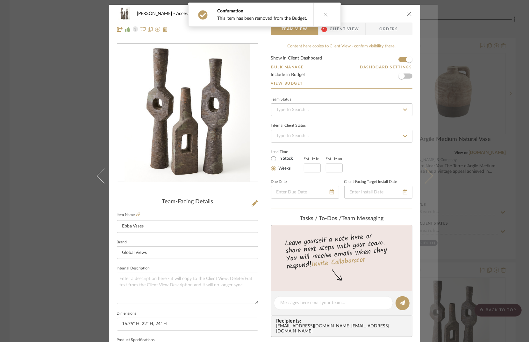
click at [428, 172] on button at bounding box center [429, 176] width 18 height 342
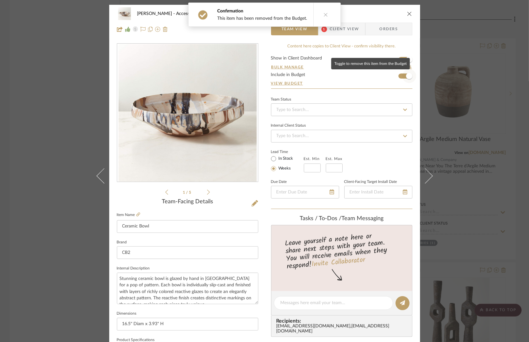
click at [406, 77] on span "button" at bounding box center [409, 76] width 6 height 6
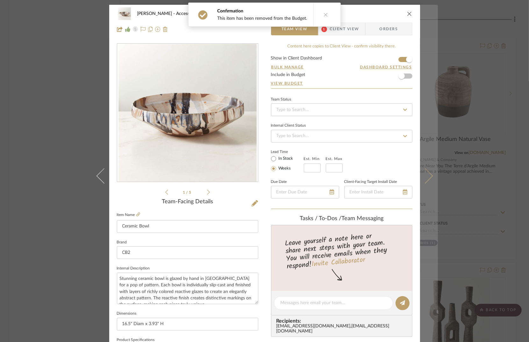
click at [425, 174] on icon at bounding box center [424, 175] width 15 height 15
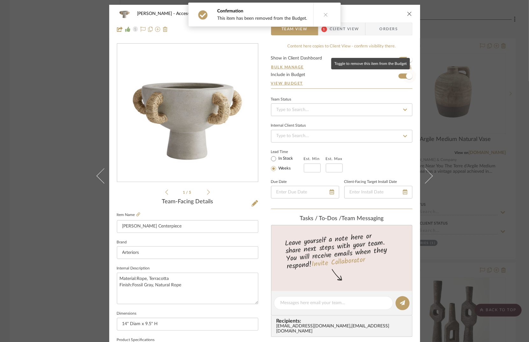
click at [407, 78] on span "button" at bounding box center [409, 76] width 6 height 6
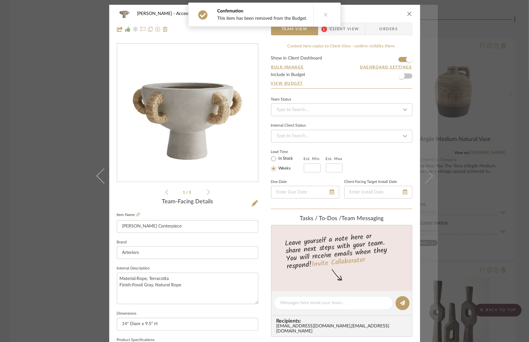
click at [427, 177] on icon at bounding box center [424, 175] width 15 height 15
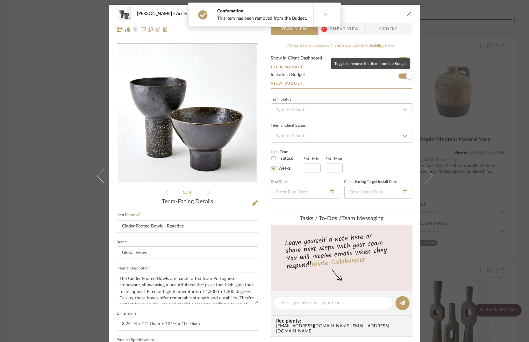
click at [407, 77] on span "button" at bounding box center [409, 76] width 6 height 6
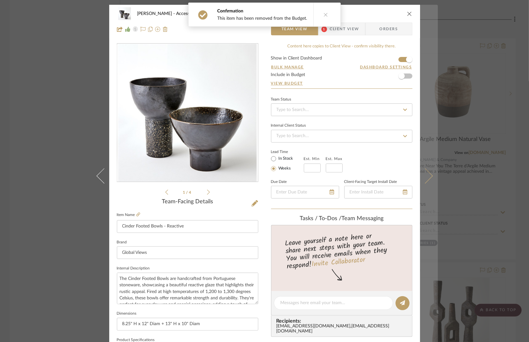
click at [429, 172] on button at bounding box center [429, 176] width 18 height 342
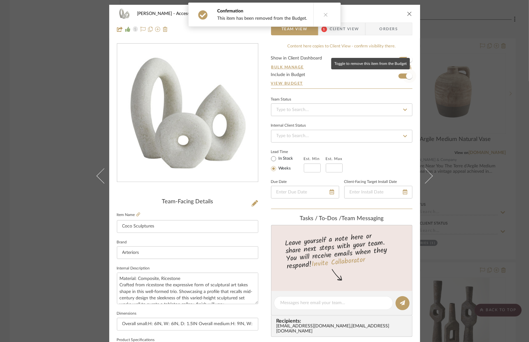
click at [406, 78] on span "button" at bounding box center [409, 76] width 6 height 6
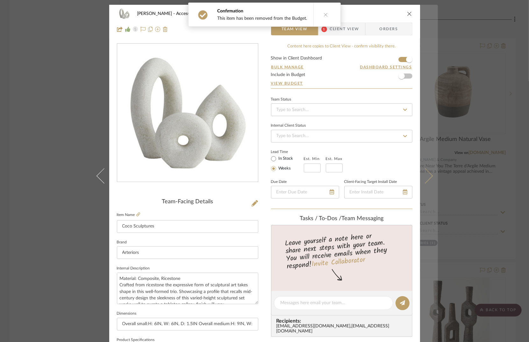
click at [428, 179] on button at bounding box center [429, 176] width 18 height 342
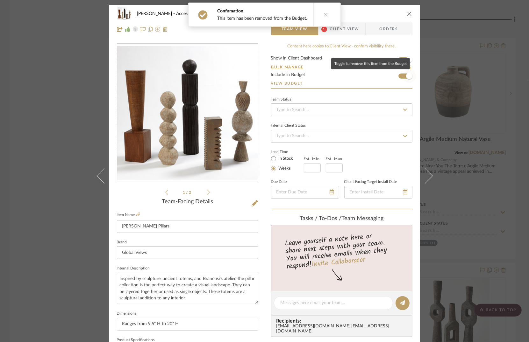
click at [407, 79] on span "button" at bounding box center [409, 76] width 6 height 6
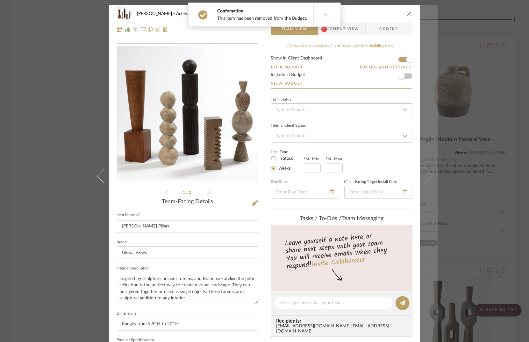
click at [425, 173] on icon at bounding box center [424, 175] width 15 height 15
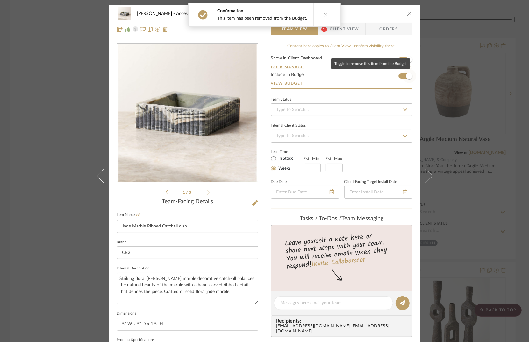
click at [407, 77] on span "button" at bounding box center [409, 76] width 6 height 6
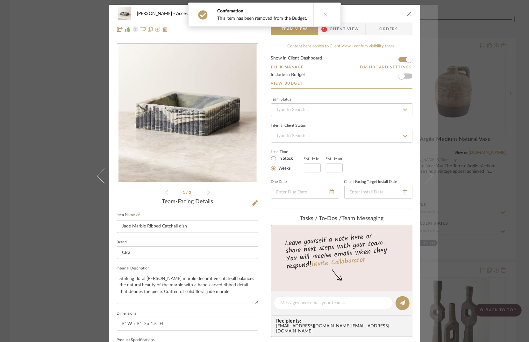
click at [427, 174] on icon at bounding box center [424, 175] width 15 height 15
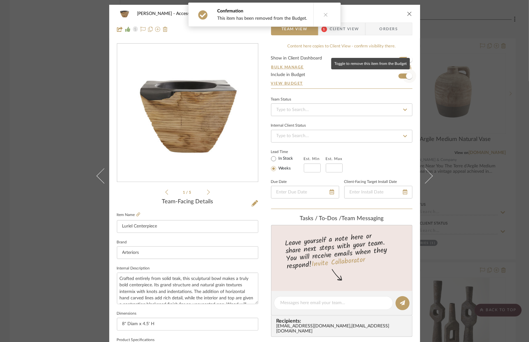
click at [406, 78] on span "button" at bounding box center [409, 76] width 6 height 6
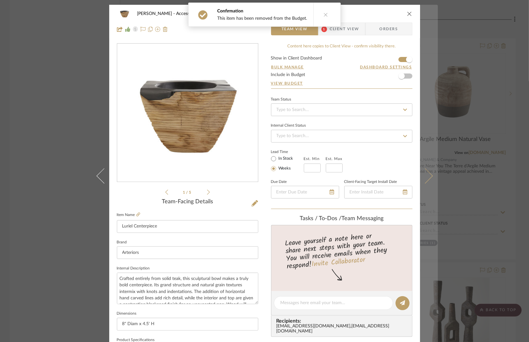
click at [425, 180] on icon at bounding box center [424, 175] width 15 height 15
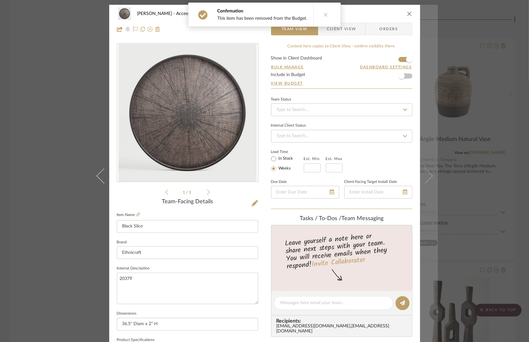
click at [424, 176] on icon at bounding box center [424, 175] width 15 height 15
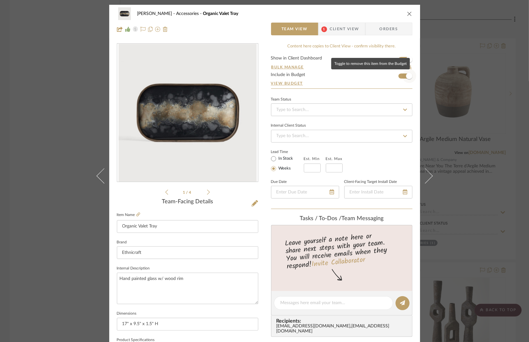
click at [406, 75] on span "button" at bounding box center [409, 76] width 6 height 6
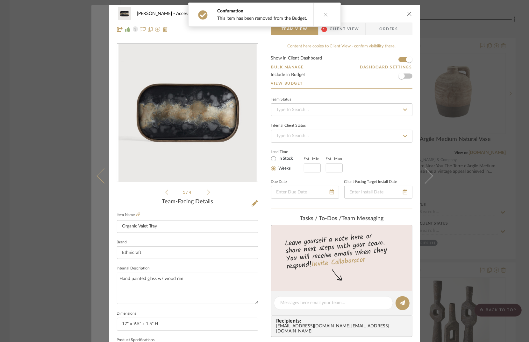
click at [96, 174] on button at bounding box center [100, 176] width 18 height 342
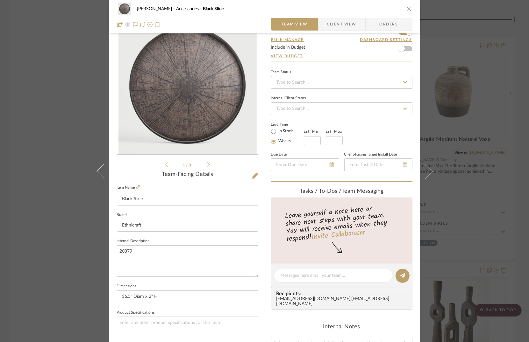
scroll to position [28, 0]
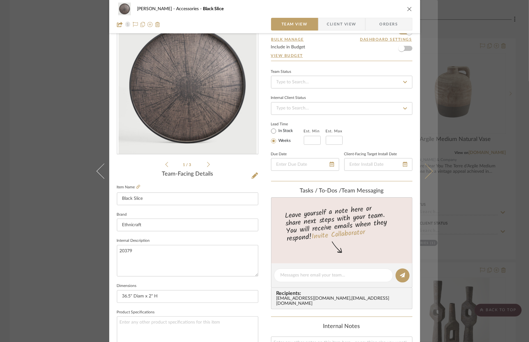
click at [430, 170] on button at bounding box center [429, 171] width 18 height 342
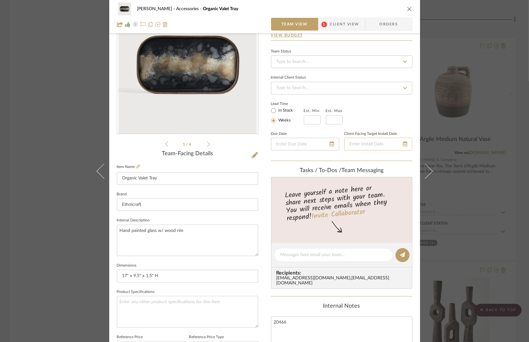
scroll to position [88, 0]
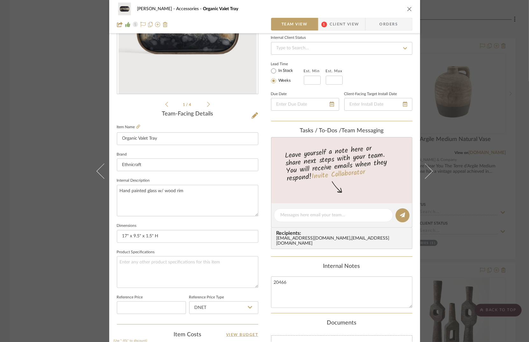
click at [461, 91] on div "STERN Accessories Organic Valet Tray Team View 1 Client View Orders 1 / 4 Team-…" at bounding box center [264, 171] width 529 height 342
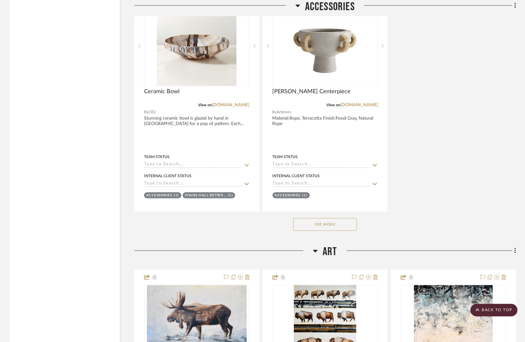
scroll to position [14207, 0]
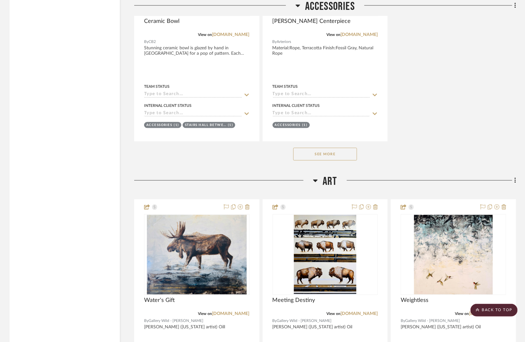
click at [343, 148] on button "See More" at bounding box center [325, 154] width 64 height 13
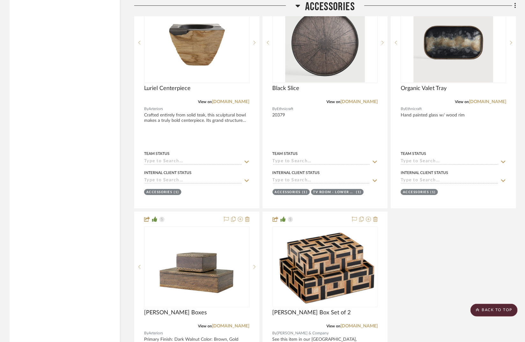
scroll to position [14591, 0]
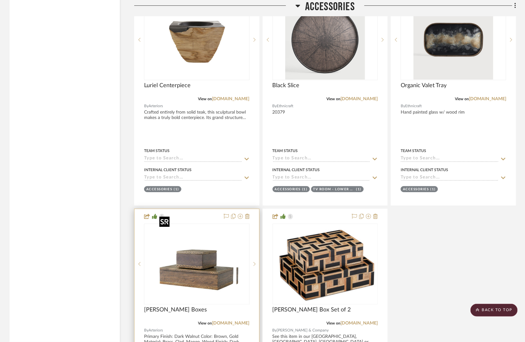
click at [217, 267] on div at bounding box center [196, 264] width 105 height 81
click at [207, 264] on img "0" at bounding box center [197, 265] width 80 height 80
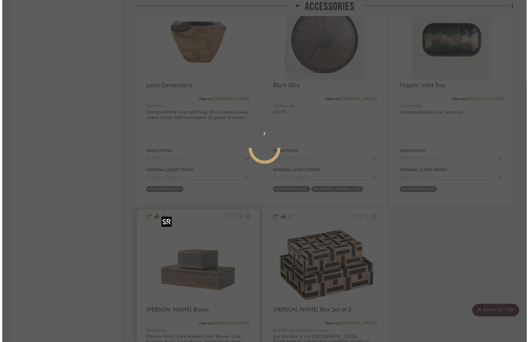
scroll to position [0, 0]
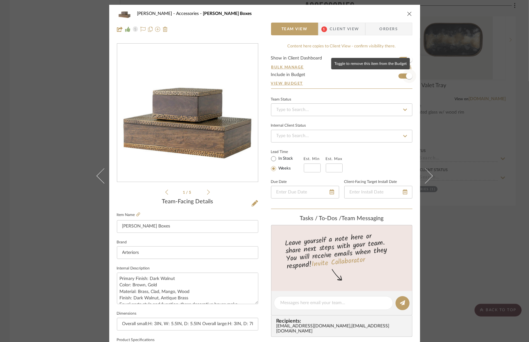
click at [406, 76] on span "button" at bounding box center [409, 76] width 6 height 6
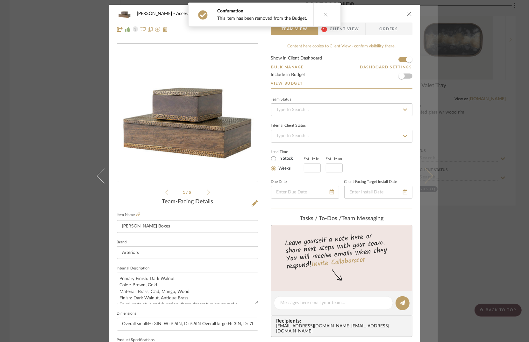
click at [431, 177] on button at bounding box center [429, 176] width 18 height 342
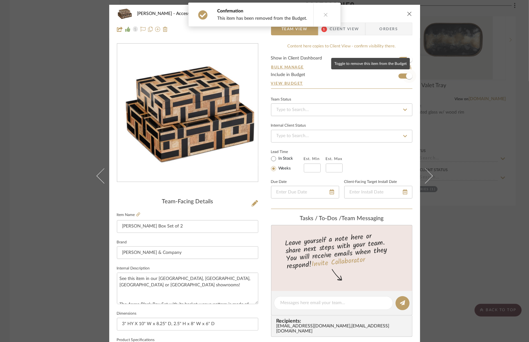
click at [408, 75] on span "button" at bounding box center [409, 76] width 6 height 6
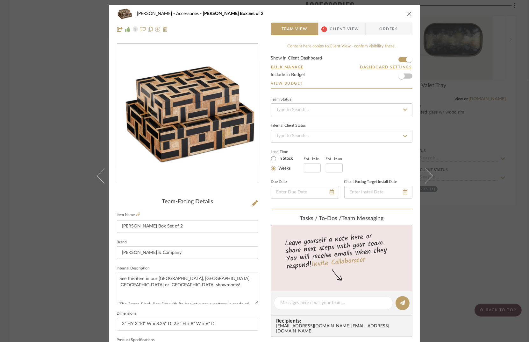
click at [33, 156] on div "STERN Accessories Bindu Box Set of 2 Team View 1 Client View Orders Team-Facing…" at bounding box center [264, 171] width 529 height 342
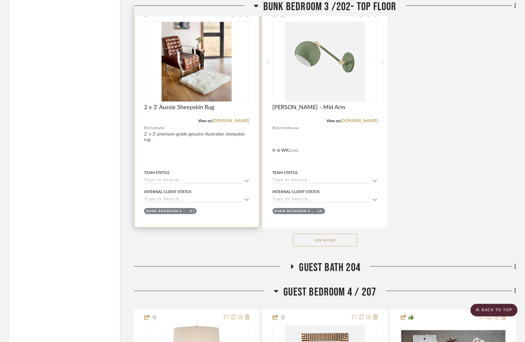
scroll to position [12572, 0]
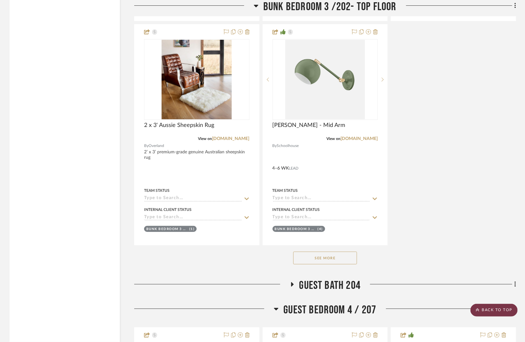
click at [492, 310] on scroll-to-top-button "BACK TO TOP" at bounding box center [493, 310] width 47 height 13
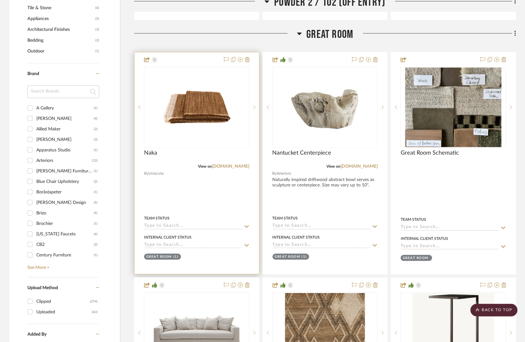
scroll to position [623, 0]
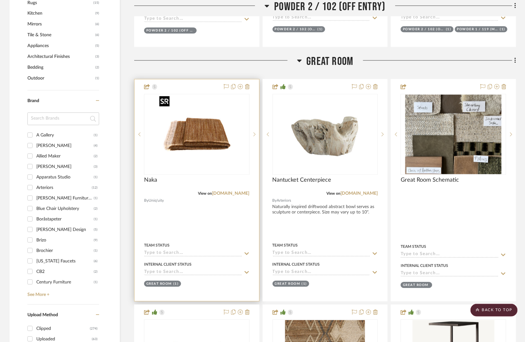
click at [211, 127] on img "0" at bounding box center [197, 135] width 80 height 80
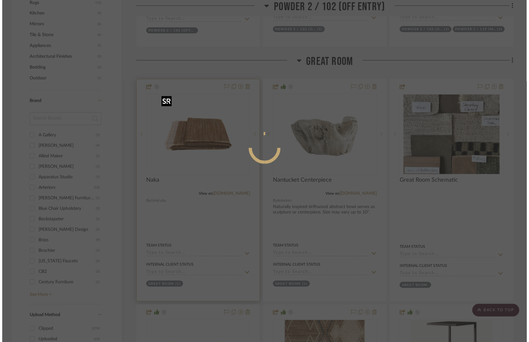
scroll to position [0, 0]
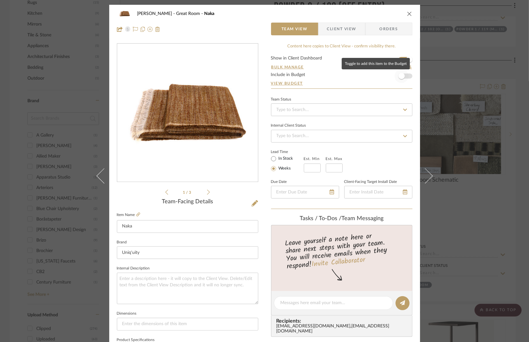
click at [401, 76] on span "button" at bounding box center [401, 76] width 6 height 6
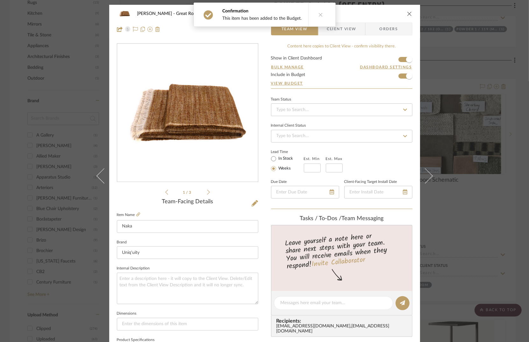
click at [474, 64] on div "STERN Great Room Naka Team View Client View Orders 1 / 3 Team-Facing Details It…" at bounding box center [264, 171] width 529 height 342
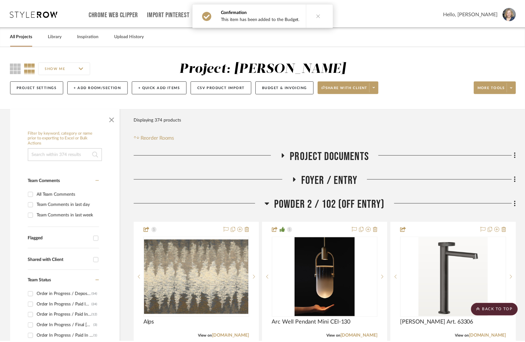
scroll to position [623, 0]
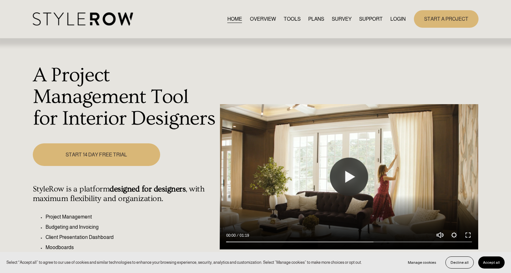
click at [395, 18] on link "LOGIN" at bounding box center [397, 19] width 15 height 9
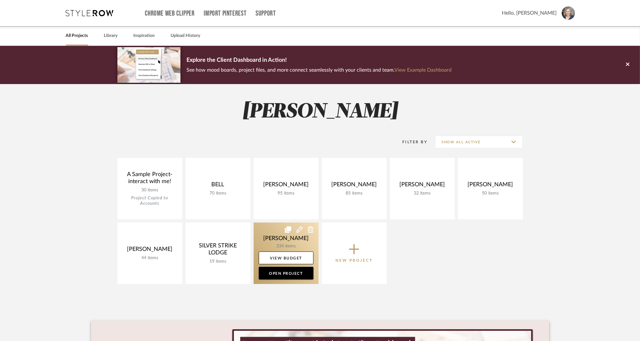
click at [271, 234] on link at bounding box center [286, 253] width 65 height 61
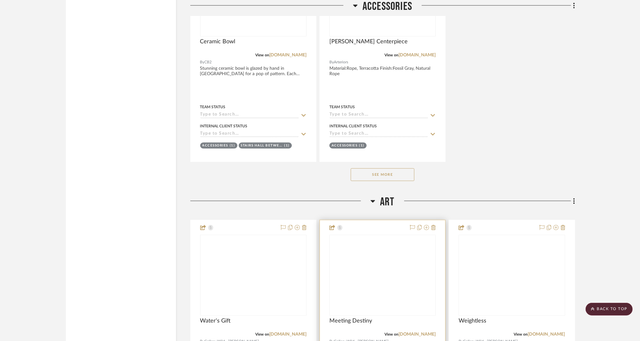
scroll to position [14193, 0]
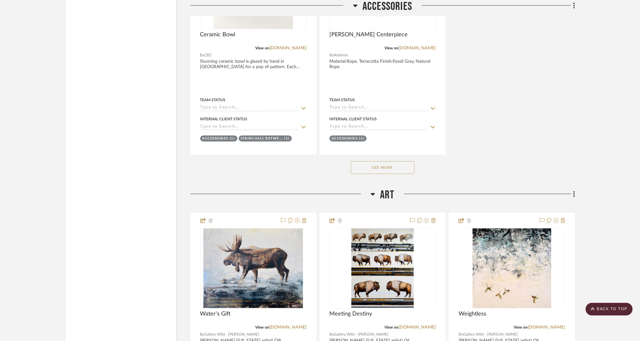
click at [398, 161] on button "See More" at bounding box center [383, 167] width 64 height 13
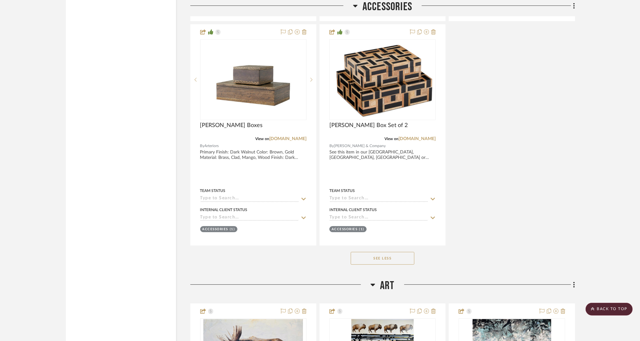
scroll to position [14777, 0]
